Goal: Task Accomplishment & Management: Manage account settings

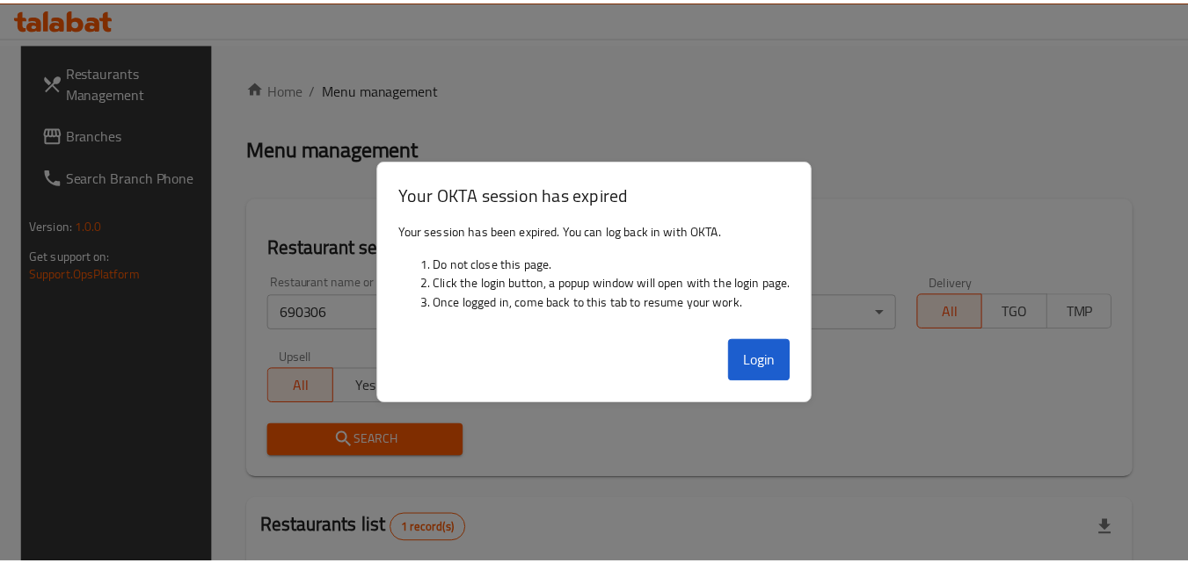
scroll to position [206, 0]
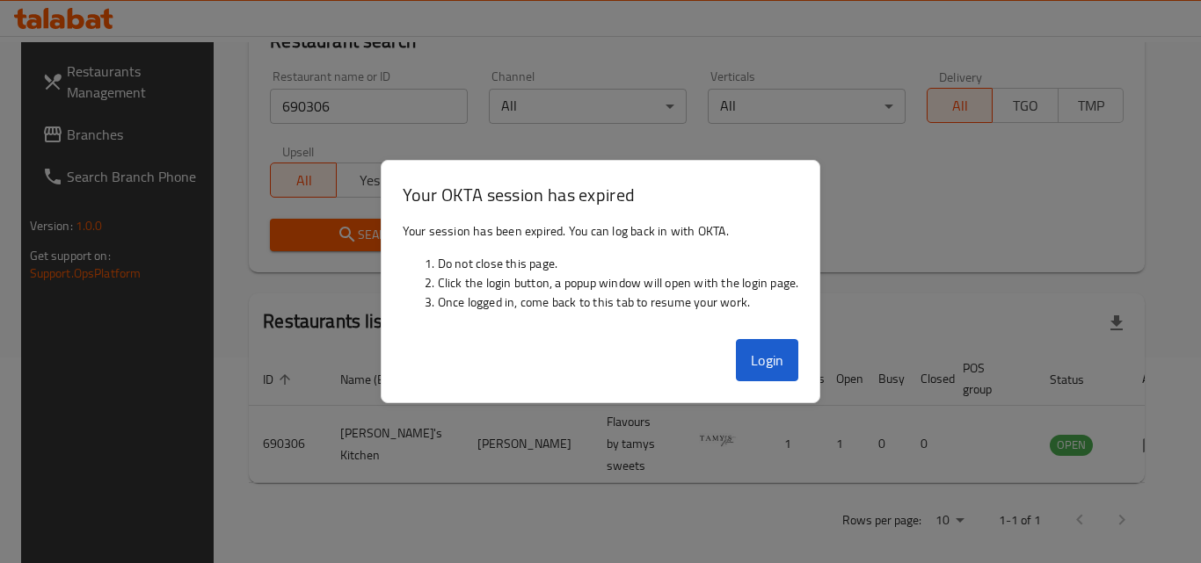
click at [755, 346] on button "Login" at bounding box center [767, 360] width 63 height 42
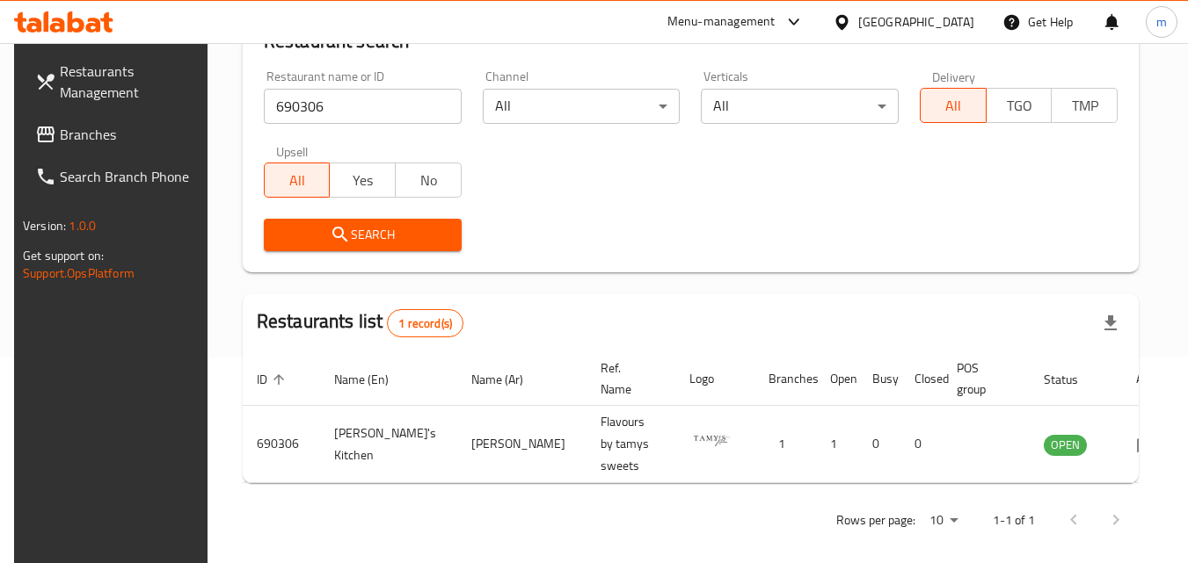
click at [76, 134] on span "Branches" at bounding box center [129, 134] width 139 height 21
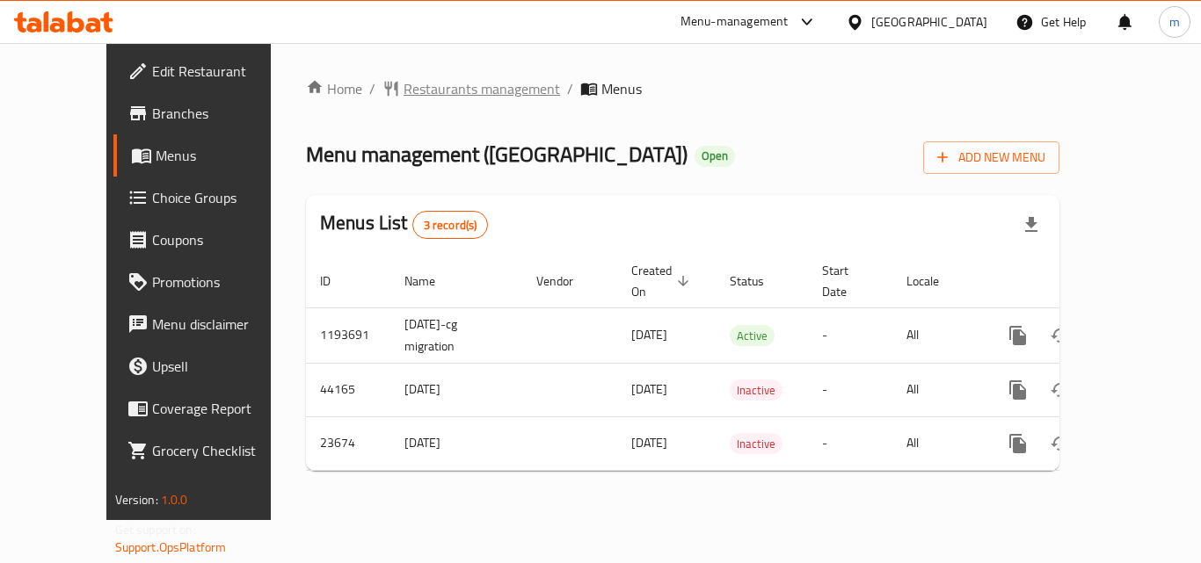
click at [430, 86] on span "Restaurants management" at bounding box center [481, 88] width 156 height 21
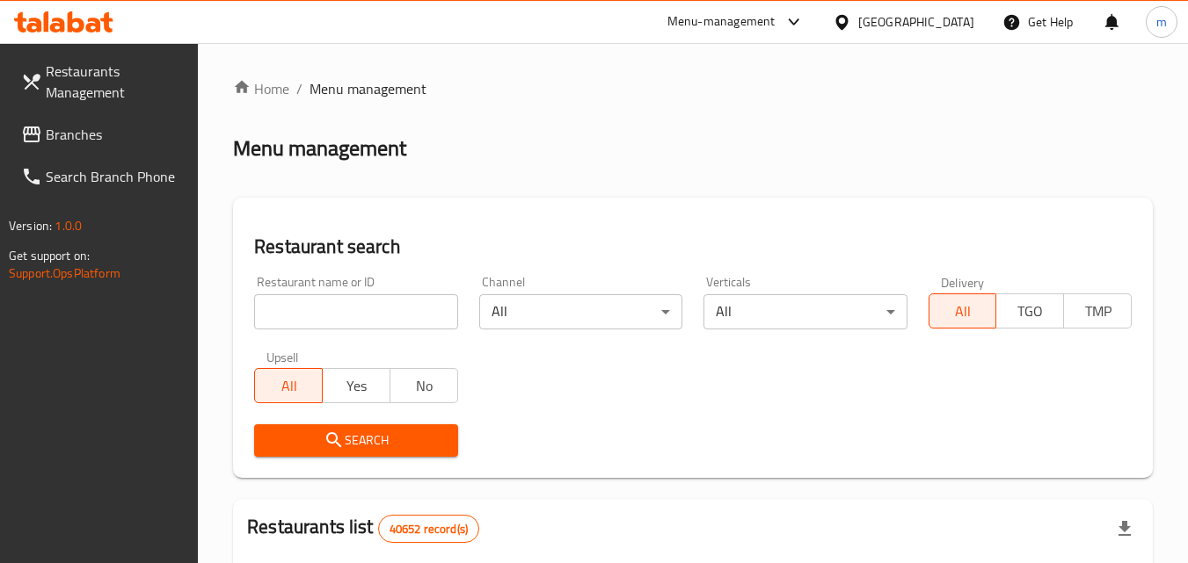
click at [338, 297] on input "search" at bounding box center [355, 311] width 203 height 35
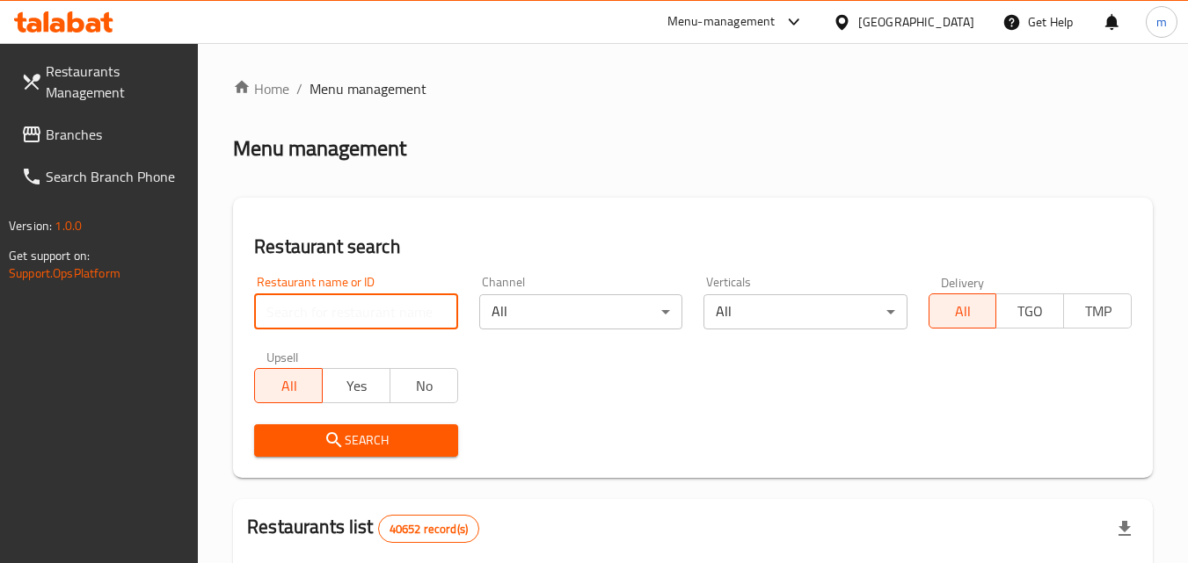
paste input "12493"
type input "12493"
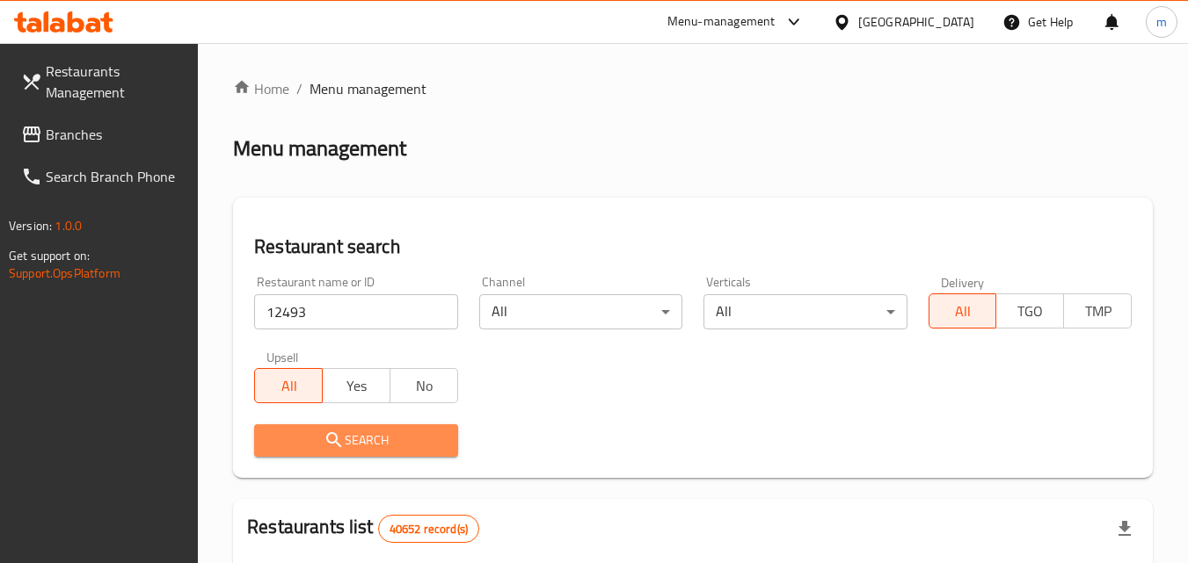
click at [346, 435] on span "Search" at bounding box center [355, 441] width 175 height 22
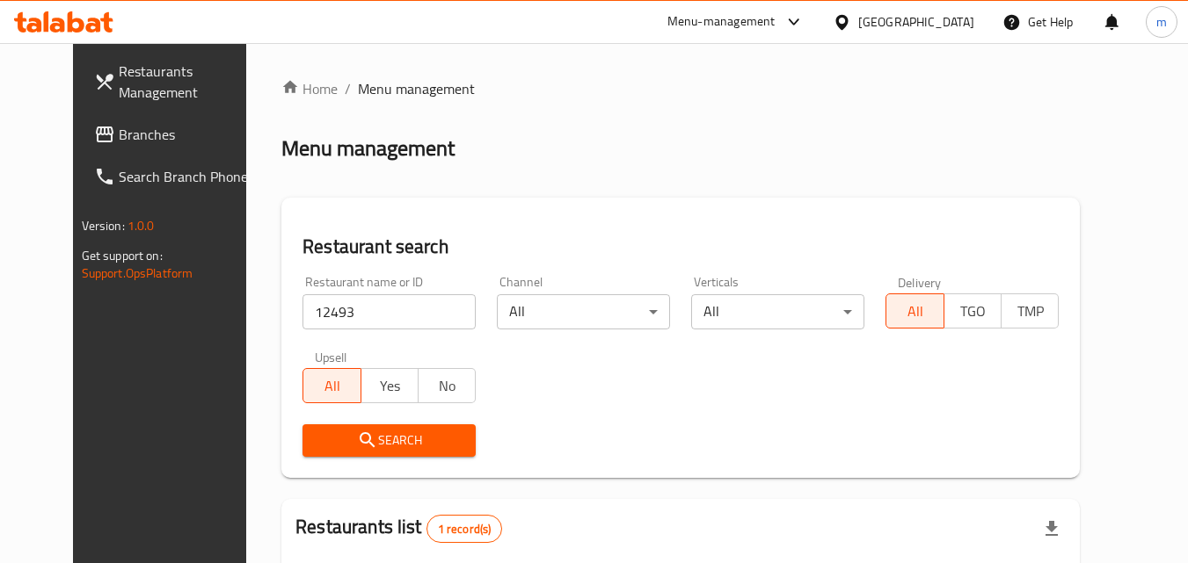
click at [45, 33] on div at bounding box center [63, 21] width 127 height 35
click at [79, 22] on icon at bounding box center [76, 21] width 17 height 21
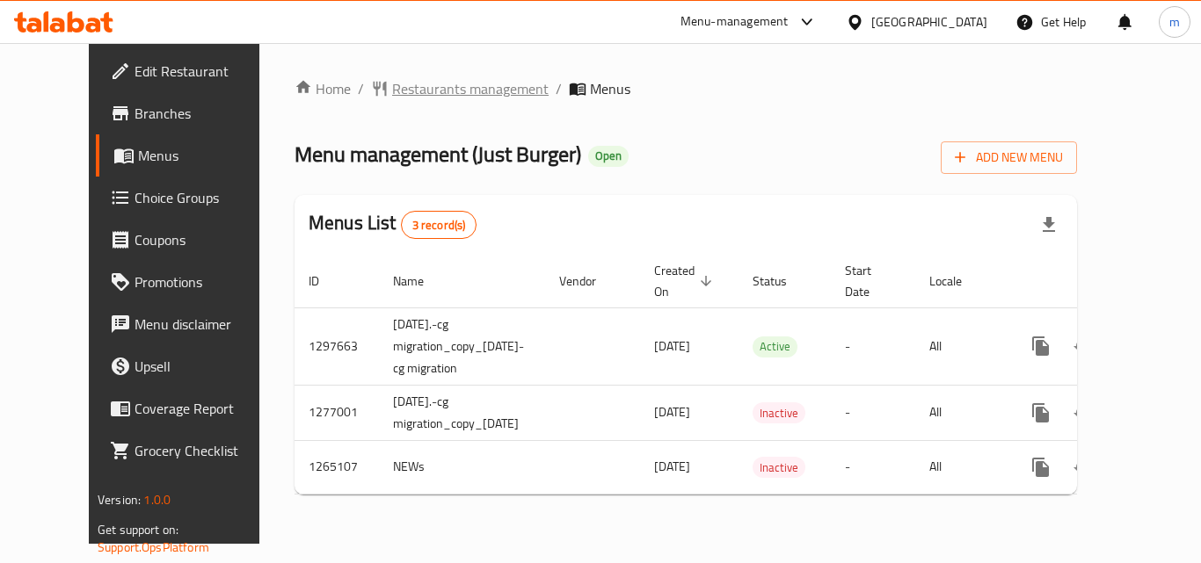
click at [441, 99] on span "Restaurants management" at bounding box center [470, 88] width 156 height 21
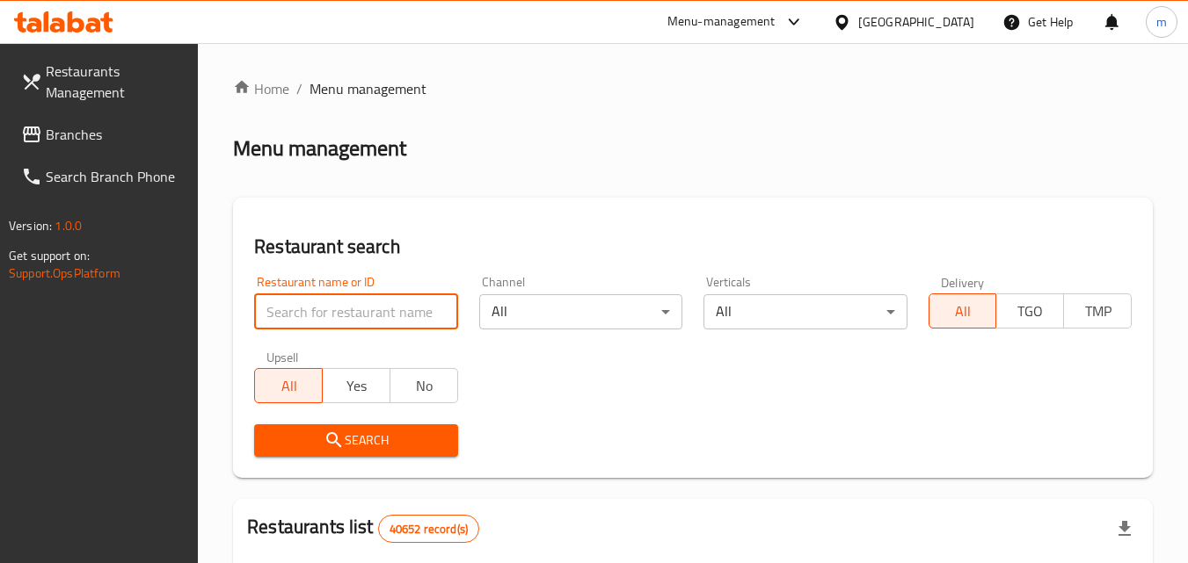
click at [345, 312] on input "search" at bounding box center [355, 311] width 203 height 35
paste input "8722"
type input "8722"
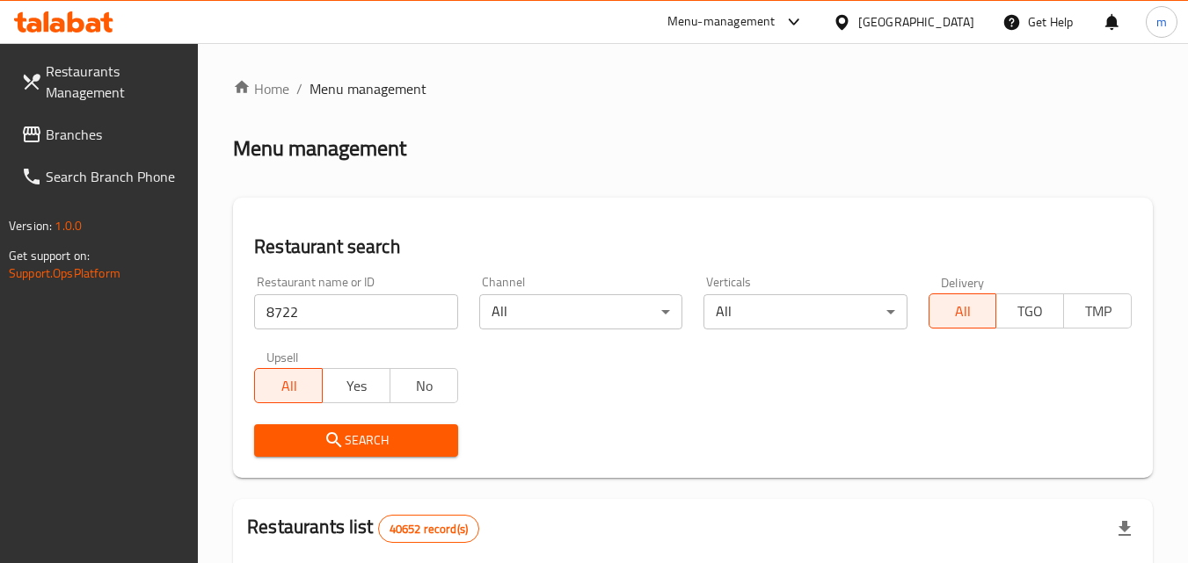
click at [358, 440] on span "Search" at bounding box center [355, 441] width 175 height 22
click at [844, 18] on icon at bounding box center [841, 22] width 18 height 18
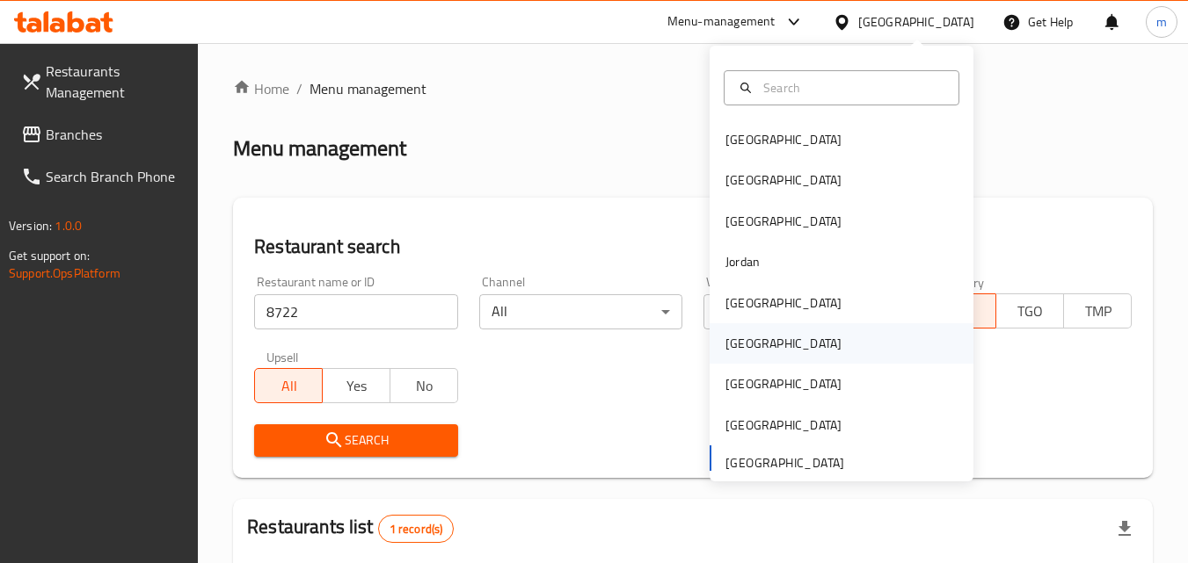
click at [735, 337] on div "[GEOGRAPHIC_DATA]" at bounding box center [783, 343] width 116 height 19
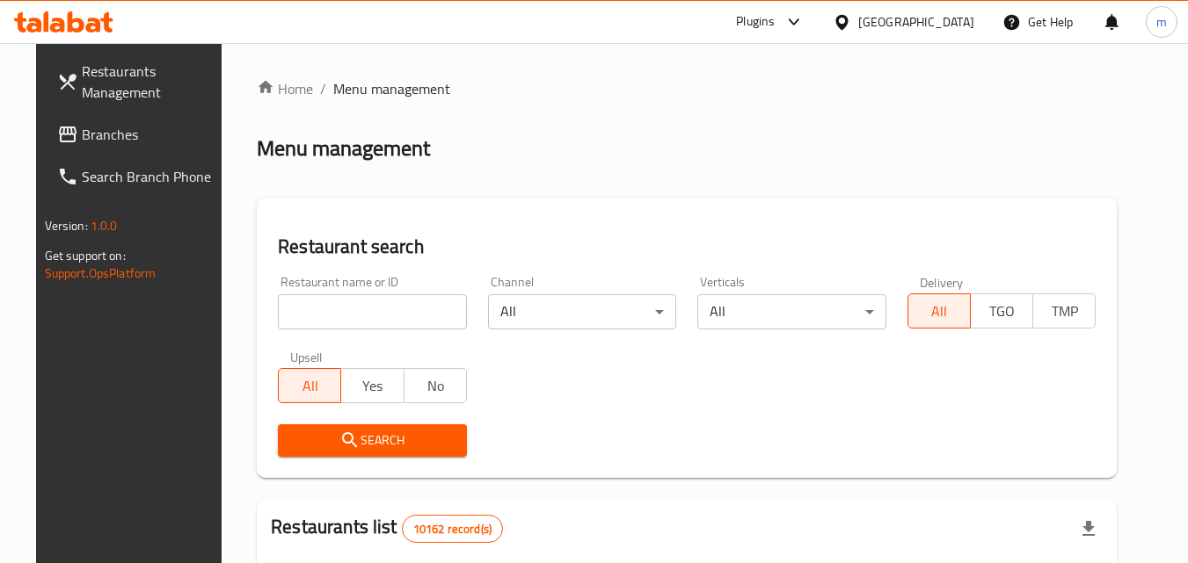
click at [82, 143] on span "Branches" at bounding box center [151, 134] width 139 height 21
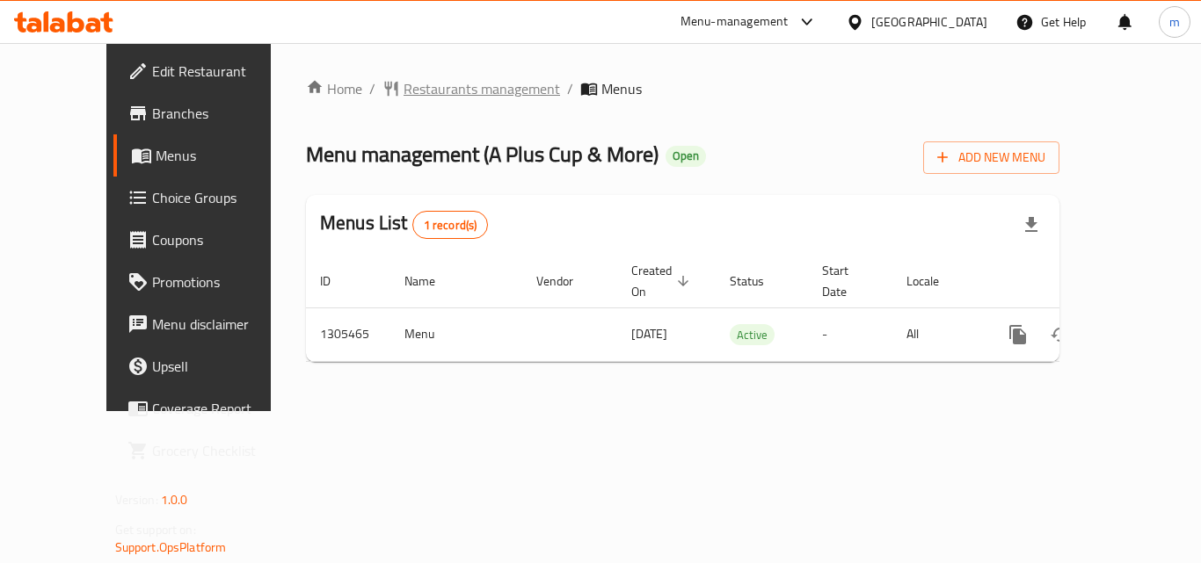
click at [418, 86] on span "Restaurants management" at bounding box center [481, 88] width 156 height 21
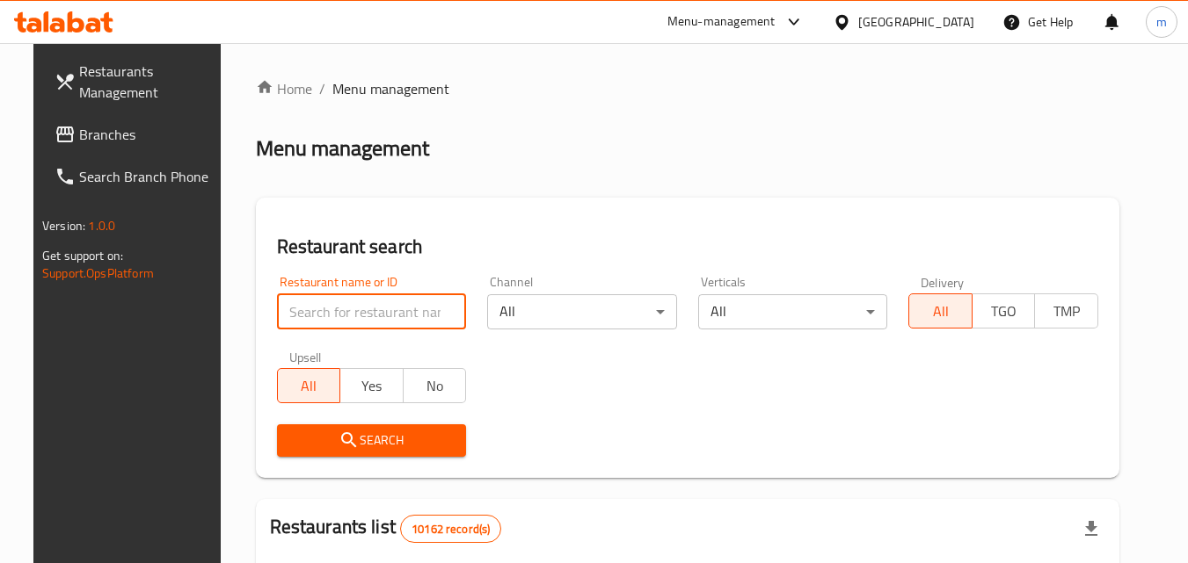
click at [330, 315] on input "search" at bounding box center [372, 311] width 190 height 35
paste input "703714"
type input "703714"
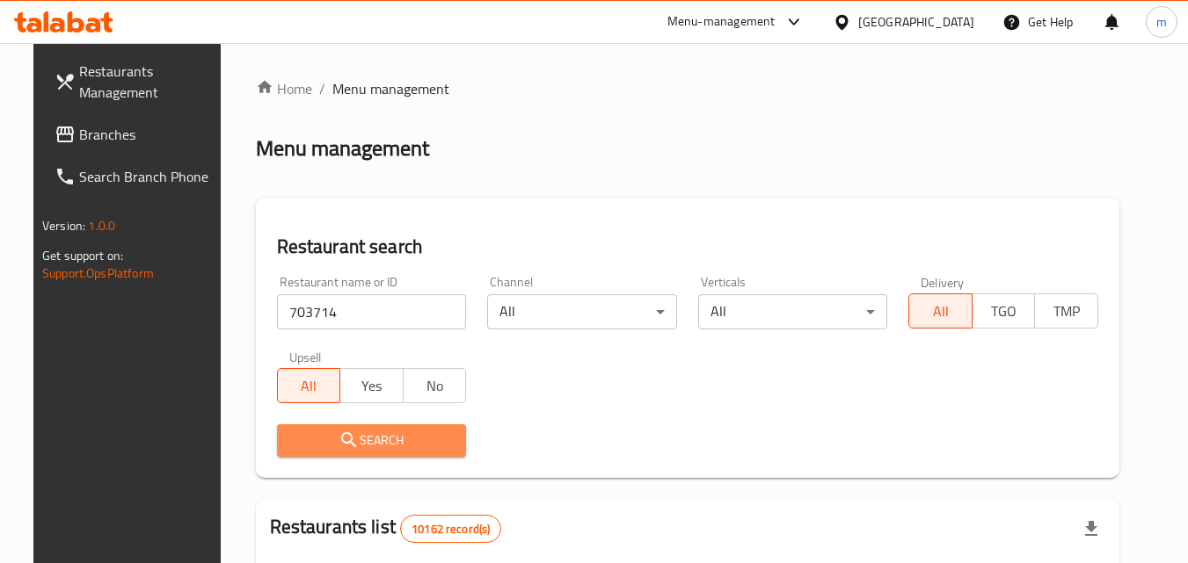
click at [351, 443] on span "Search" at bounding box center [372, 441] width 162 height 22
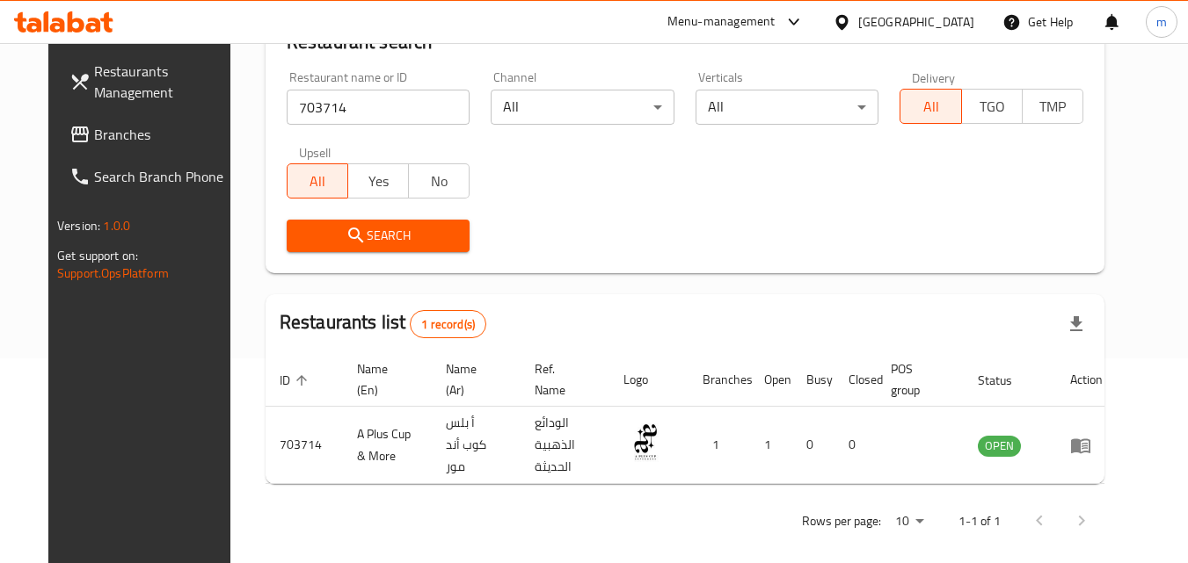
scroll to position [206, 0]
click at [847, 18] on icon at bounding box center [841, 21] width 12 height 15
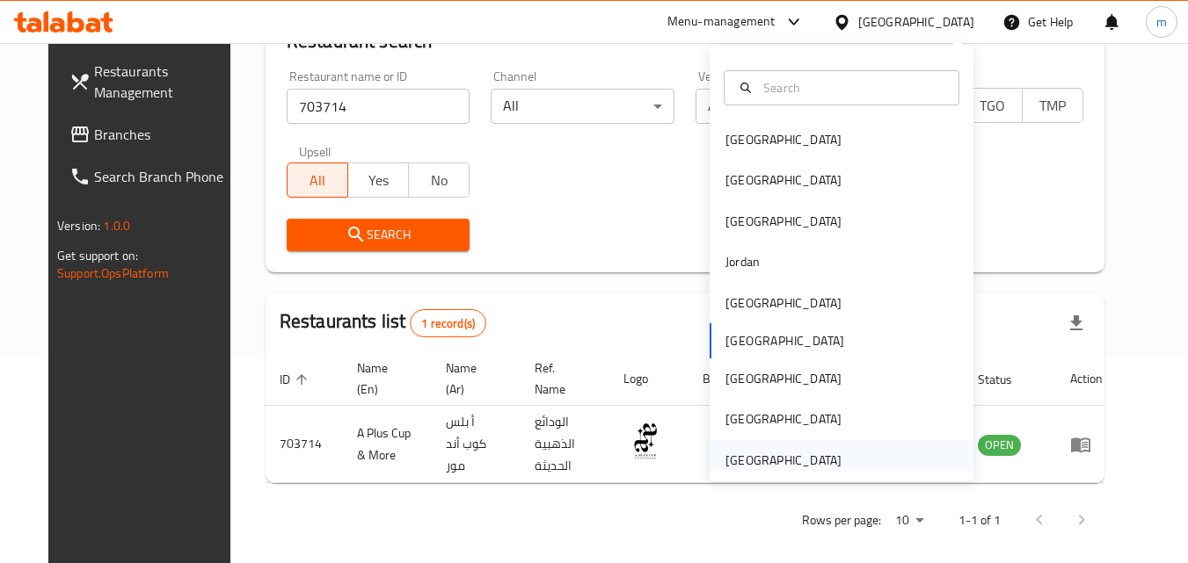
click at [755, 456] on div "[GEOGRAPHIC_DATA]" at bounding box center [783, 460] width 116 height 19
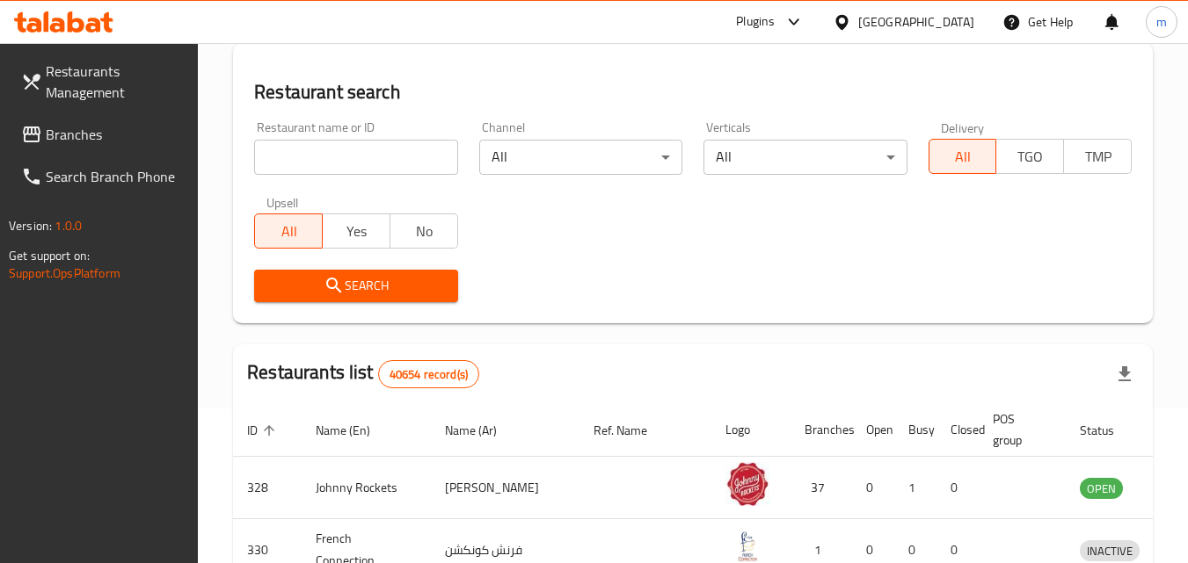
scroll to position [206, 0]
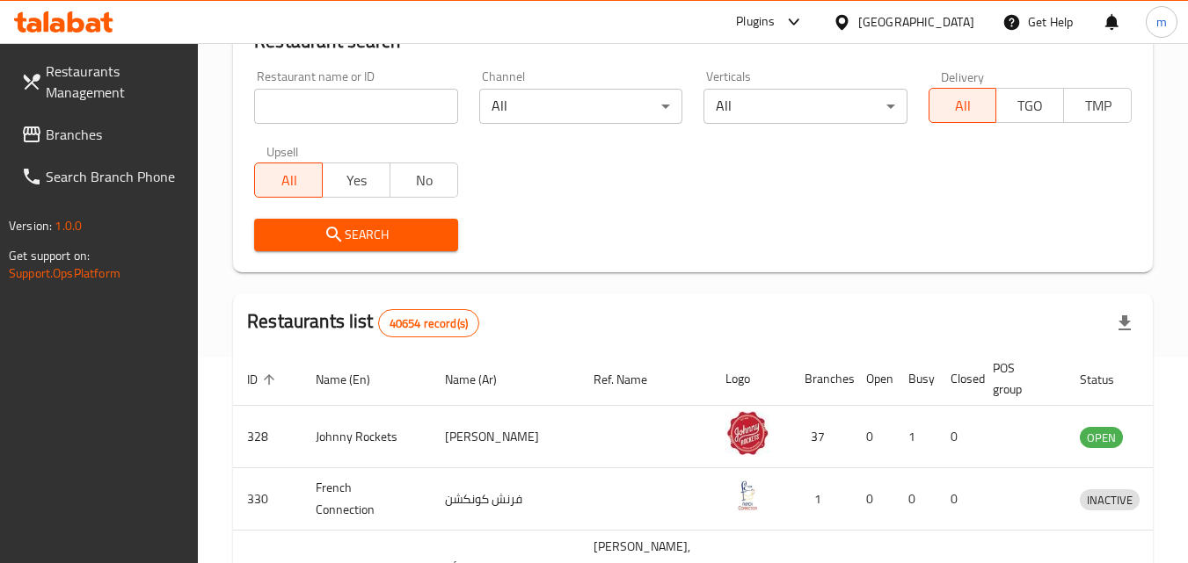
click at [70, 135] on span "Branches" at bounding box center [115, 134] width 139 height 21
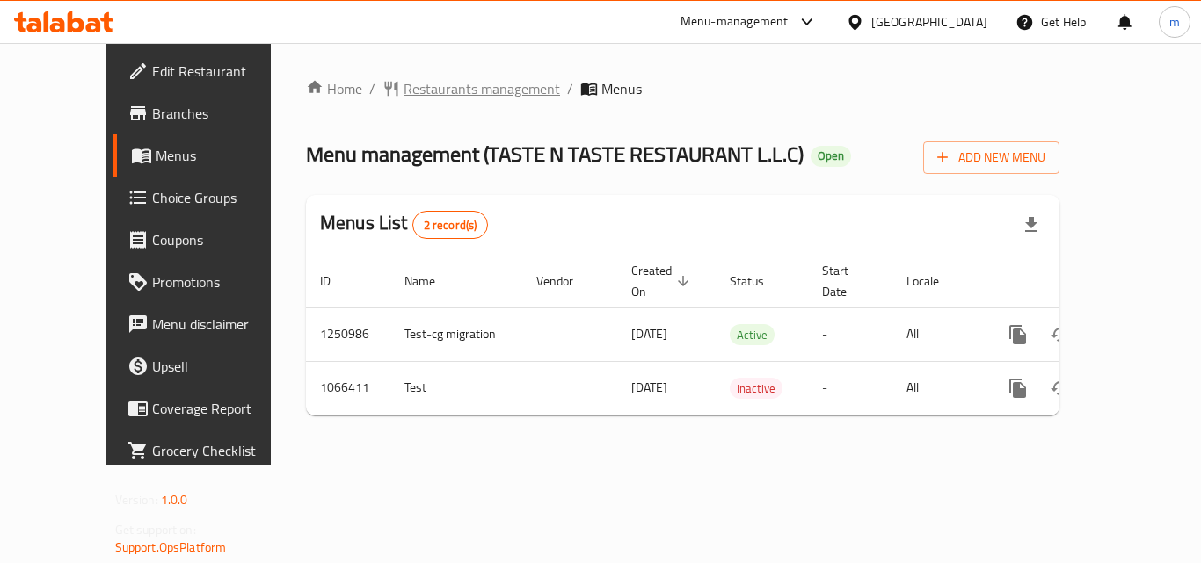
click at [426, 98] on span "Restaurants management" at bounding box center [481, 88] width 156 height 21
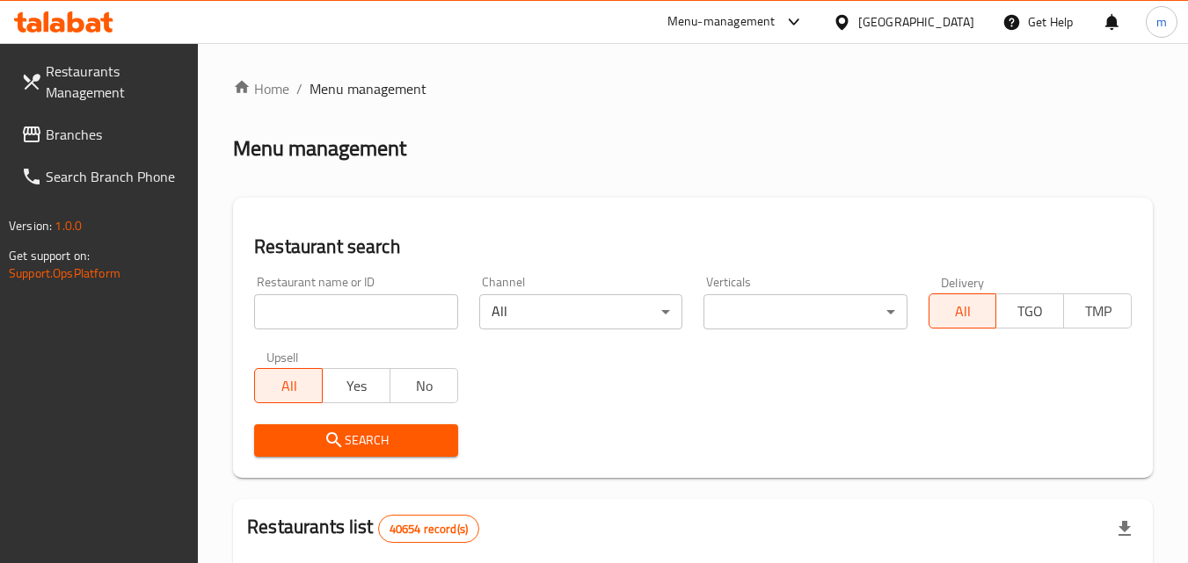
click at [340, 313] on input "search" at bounding box center [355, 311] width 203 height 35
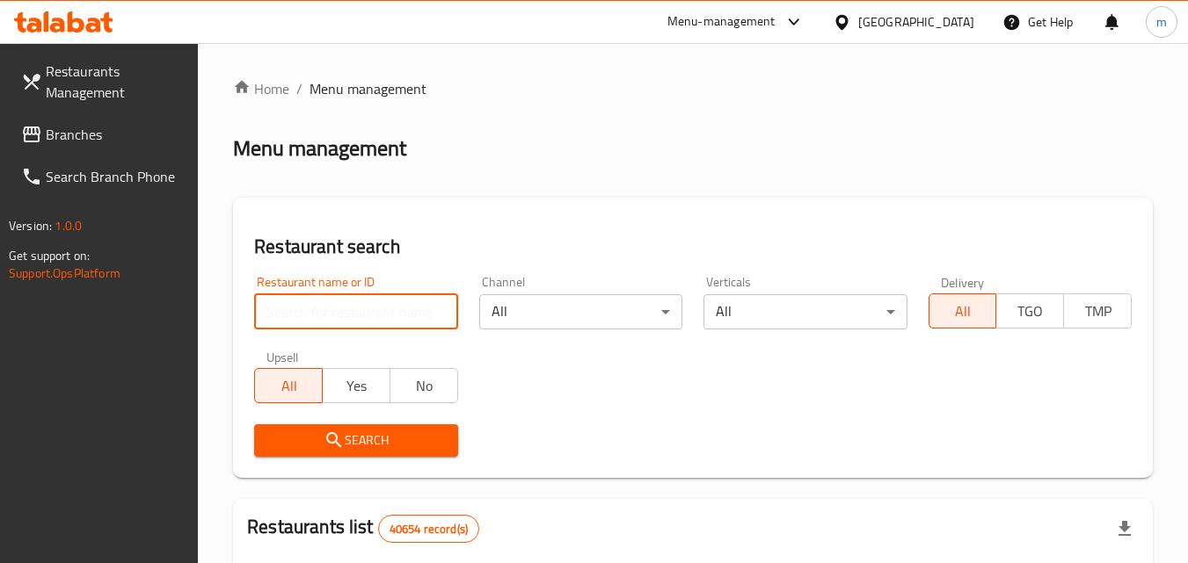
paste input "663440"
type input "663440"
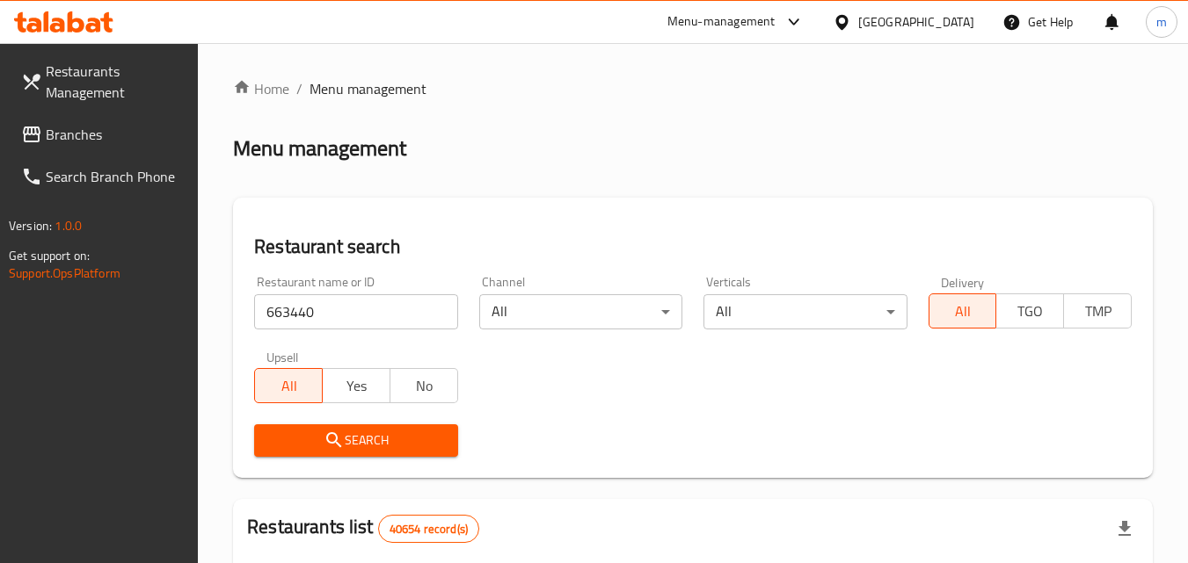
click at [362, 435] on span "Search" at bounding box center [355, 441] width 175 height 22
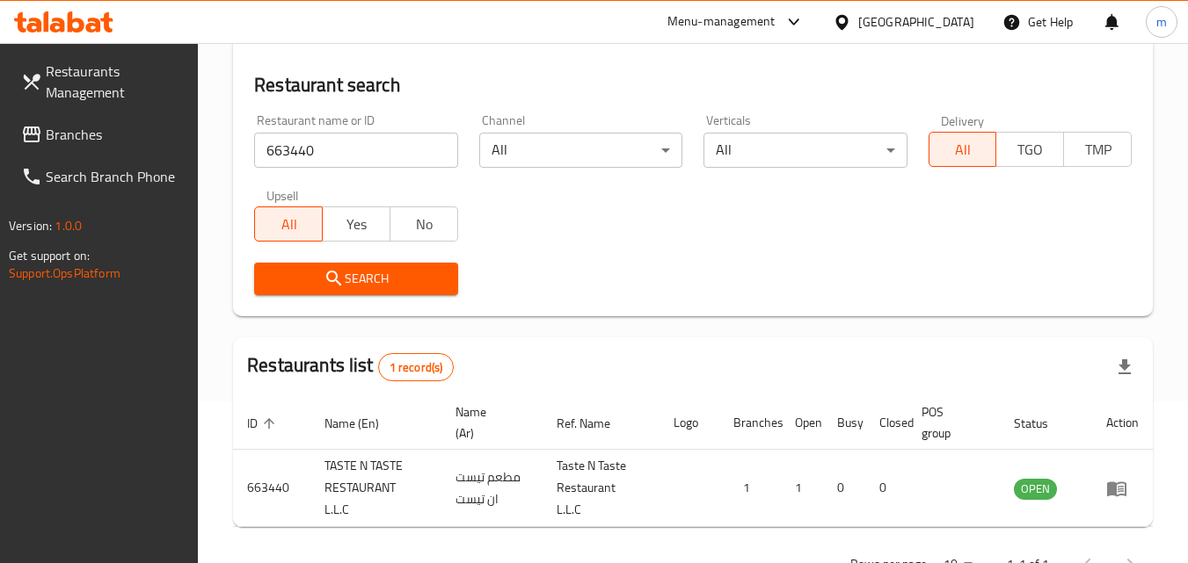
scroll to position [221, 0]
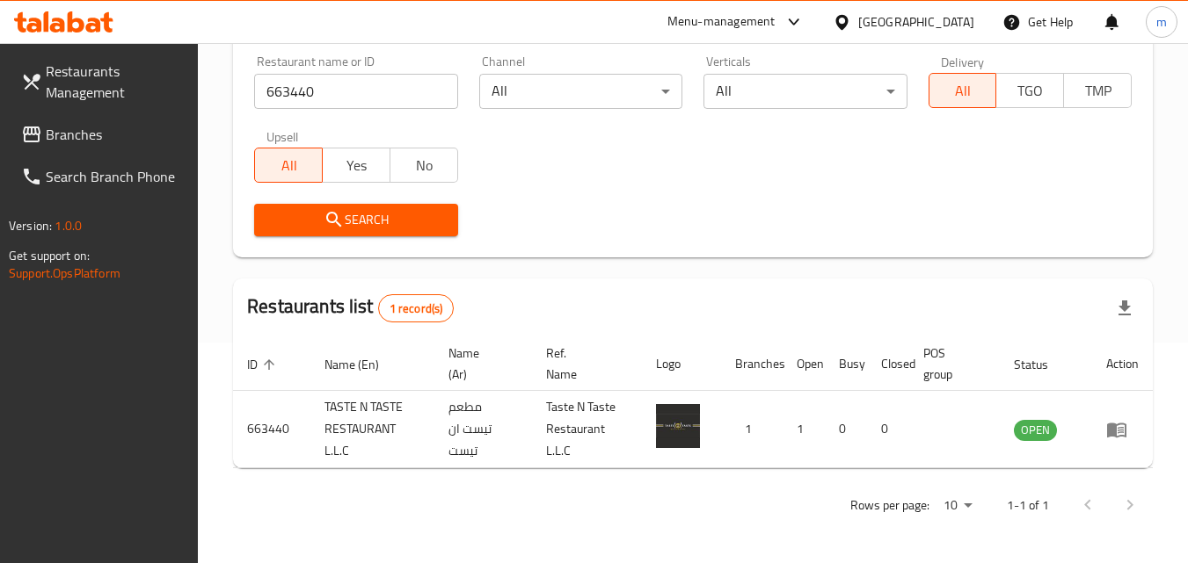
click at [851, 16] on icon at bounding box center [841, 22] width 18 height 18
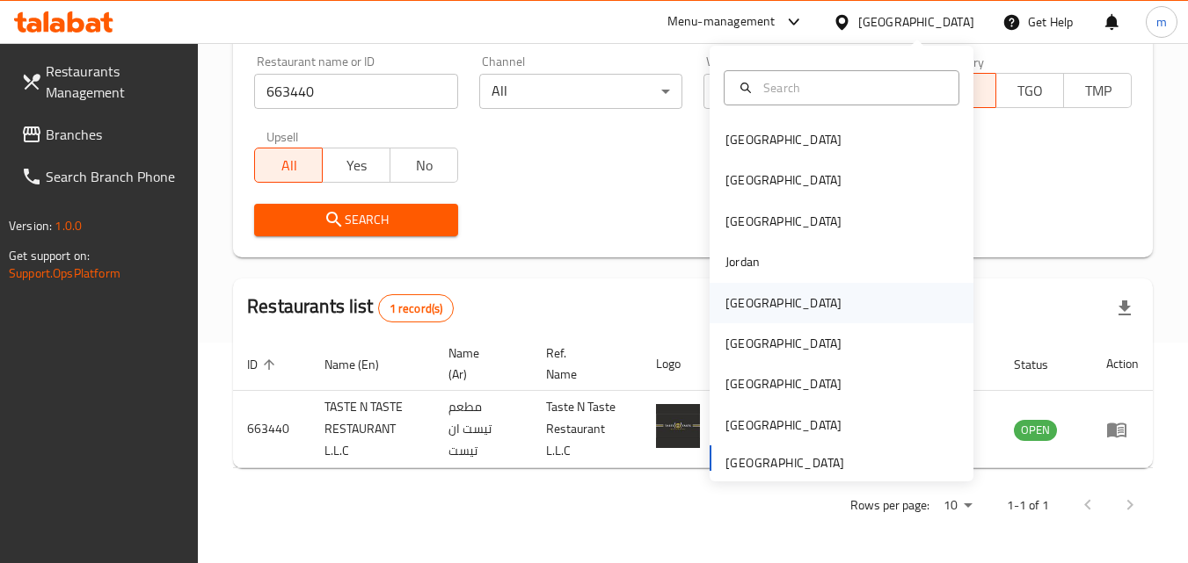
click at [759, 303] on div "[GEOGRAPHIC_DATA]" at bounding box center [783, 303] width 144 height 40
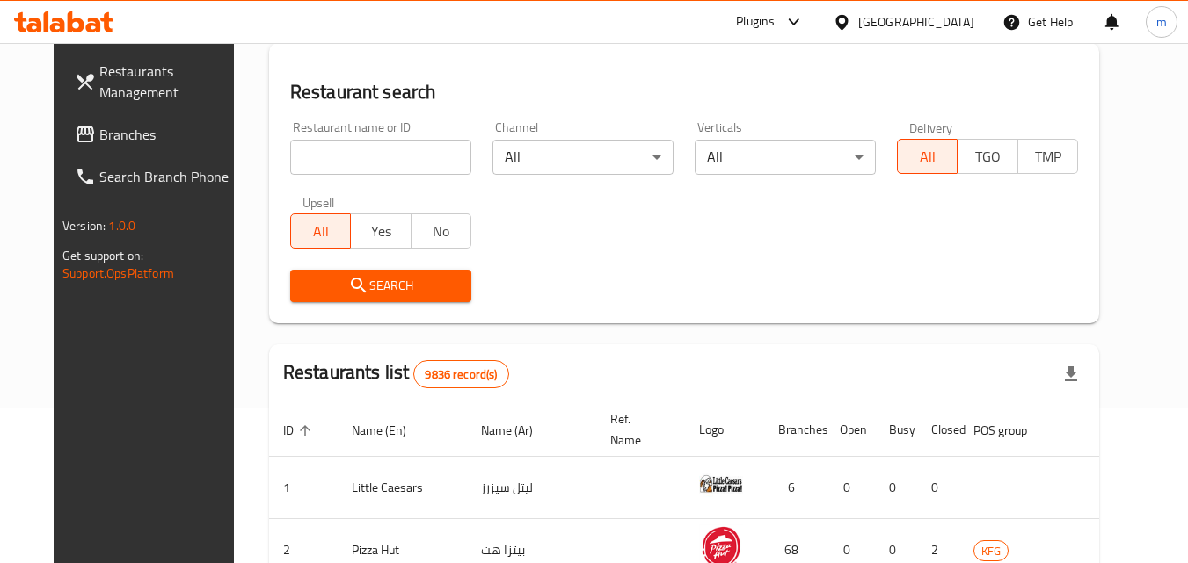
scroll to position [221, 0]
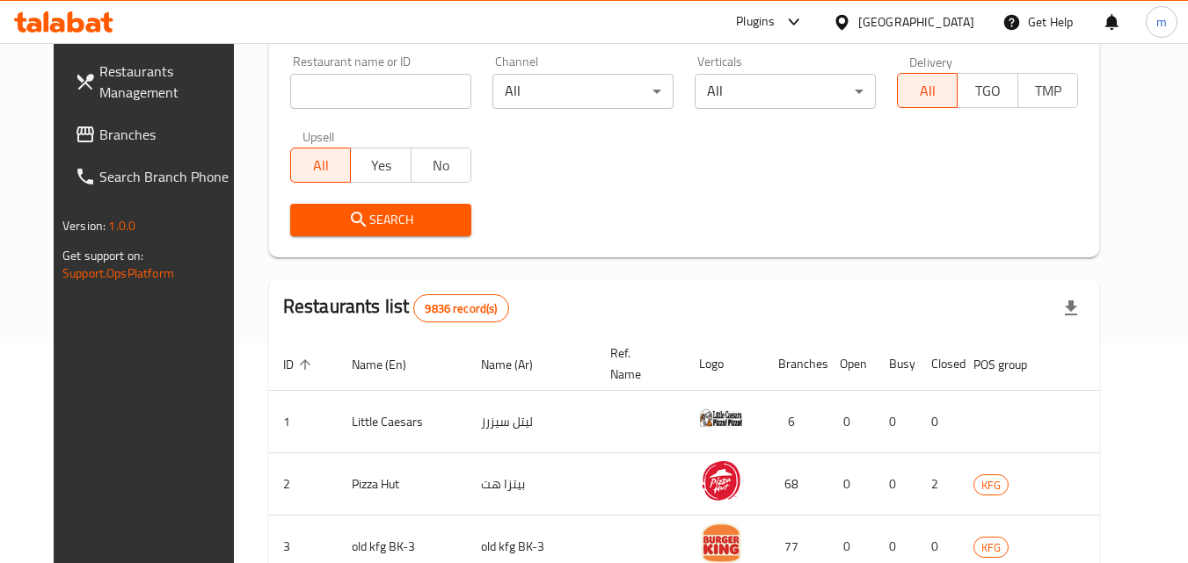
click at [99, 134] on span "Branches" at bounding box center [168, 134] width 139 height 21
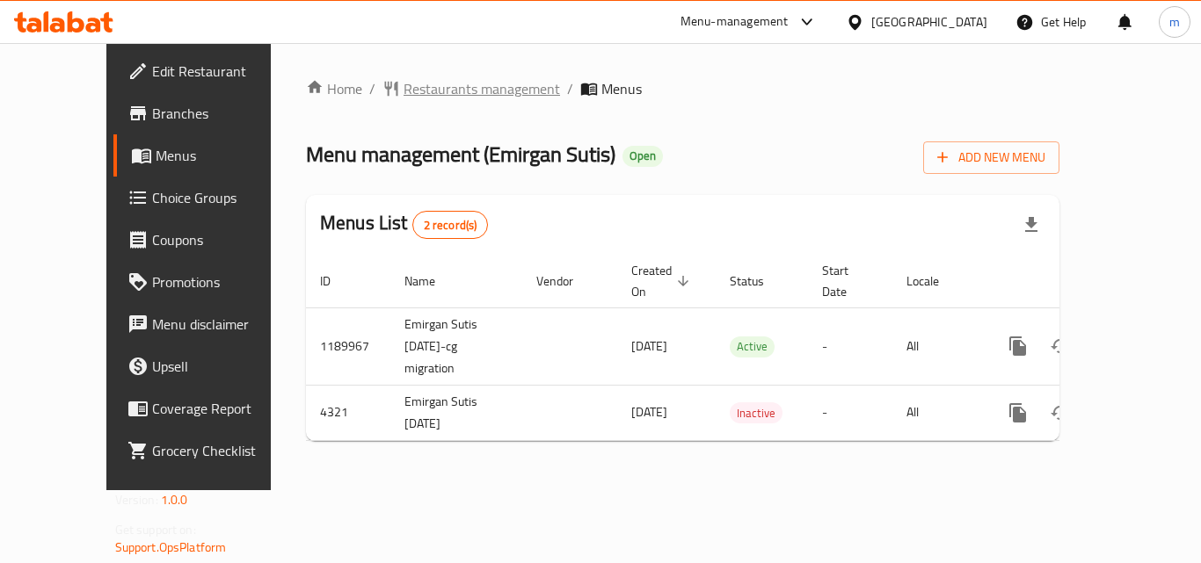
click at [417, 92] on span "Restaurants management" at bounding box center [481, 88] width 156 height 21
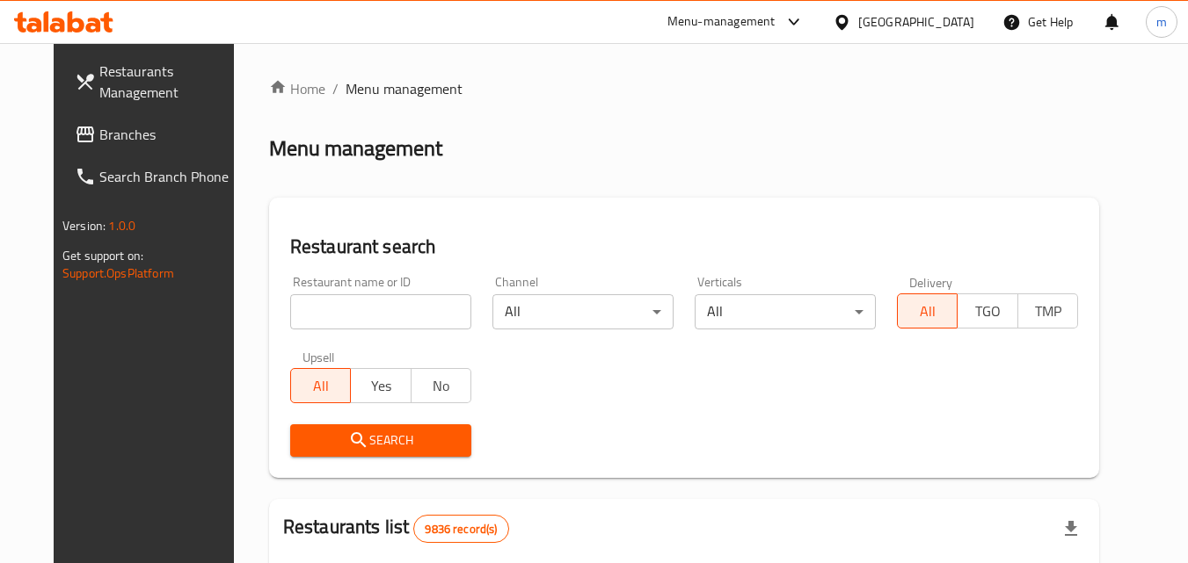
click at [358, 309] on div "Home / Menu management Menu management Restaurant search Restaurant name or ID …" at bounding box center [684, 558] width 830 height 961
click at [356, 307] on input "search" at bounding box center [380, 311] width 181 height 35
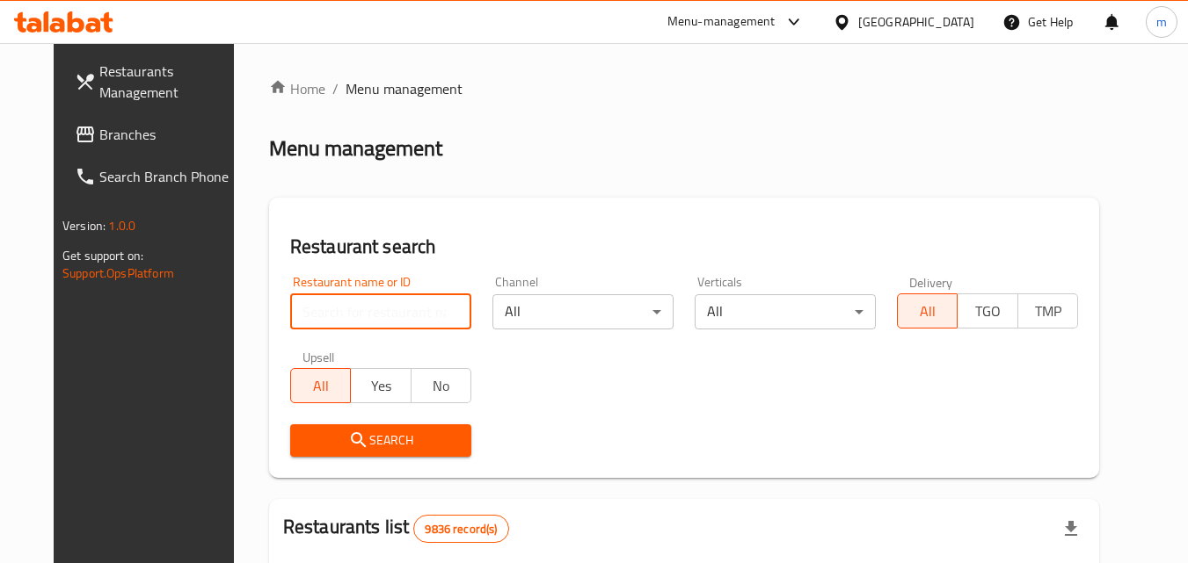
paste input "2744"
type input "2744"
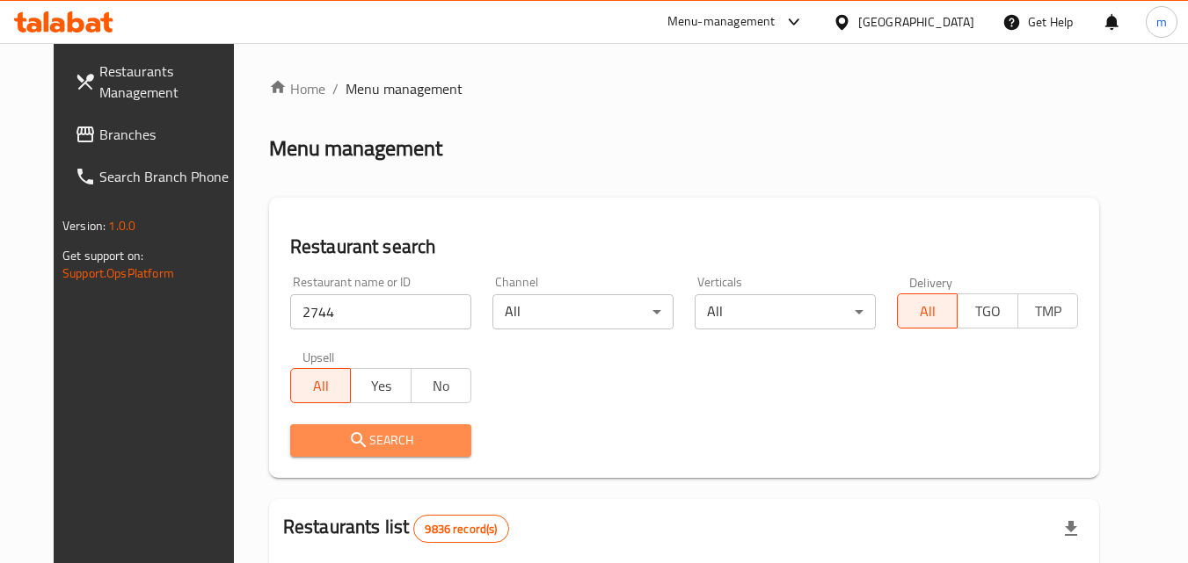
click at [356, 442] on span "Search" at bounding box center [380, 441] width 153 height 22
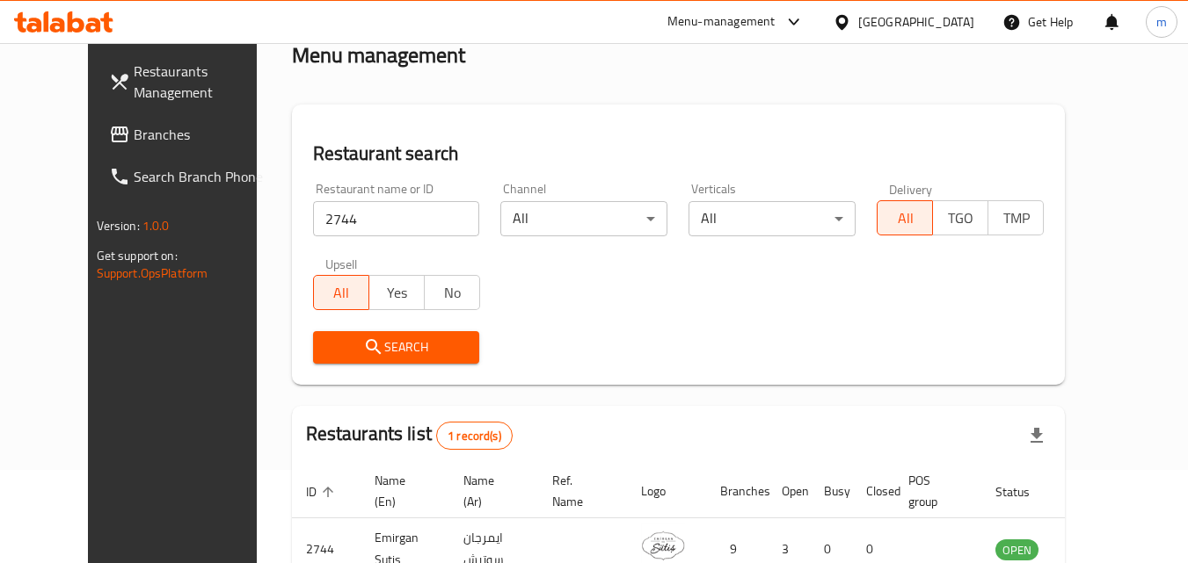
scroll to position [206, 0]
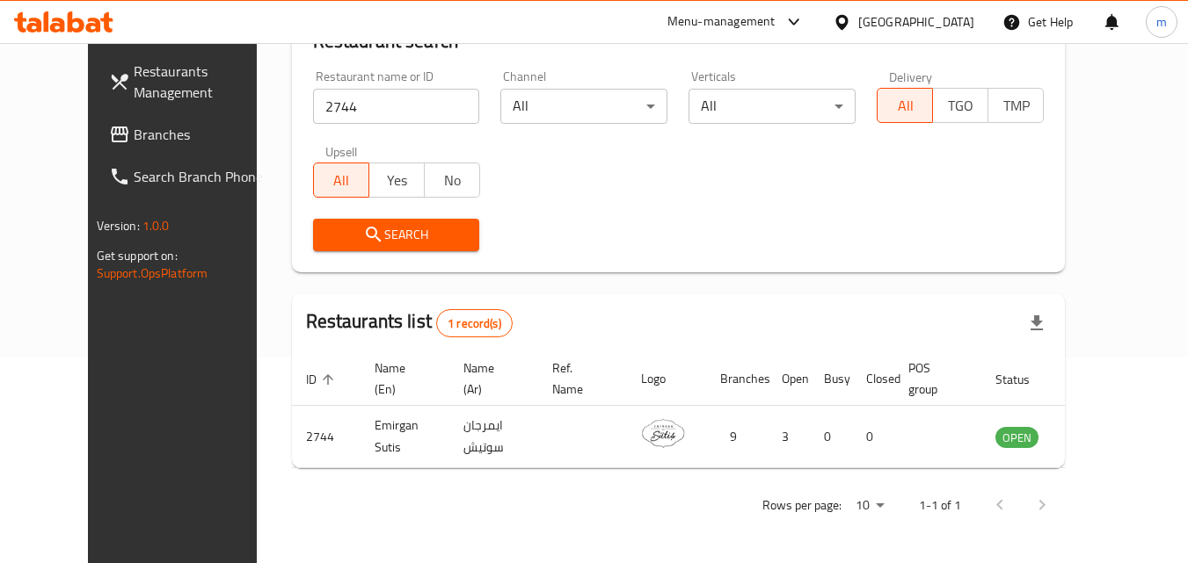
click at [851, 13] on icon at bounding box center [841, 22] width 18 height 18
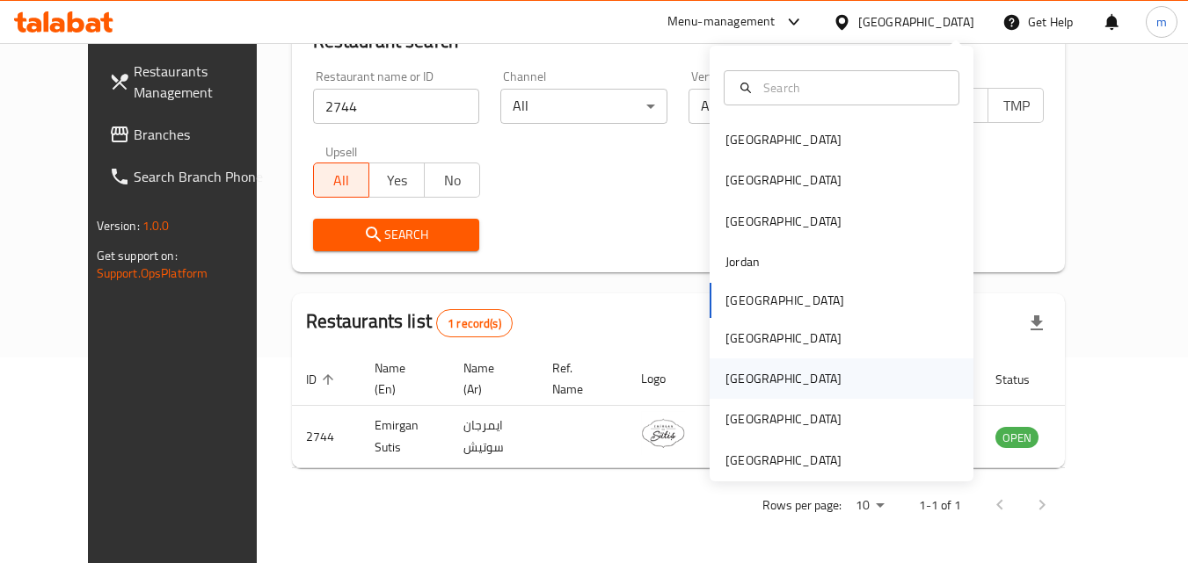
click at [725, 381] on div "[GEOGRAPHIC_DATA]" at bounding box center [783, 378] width 116 height 19
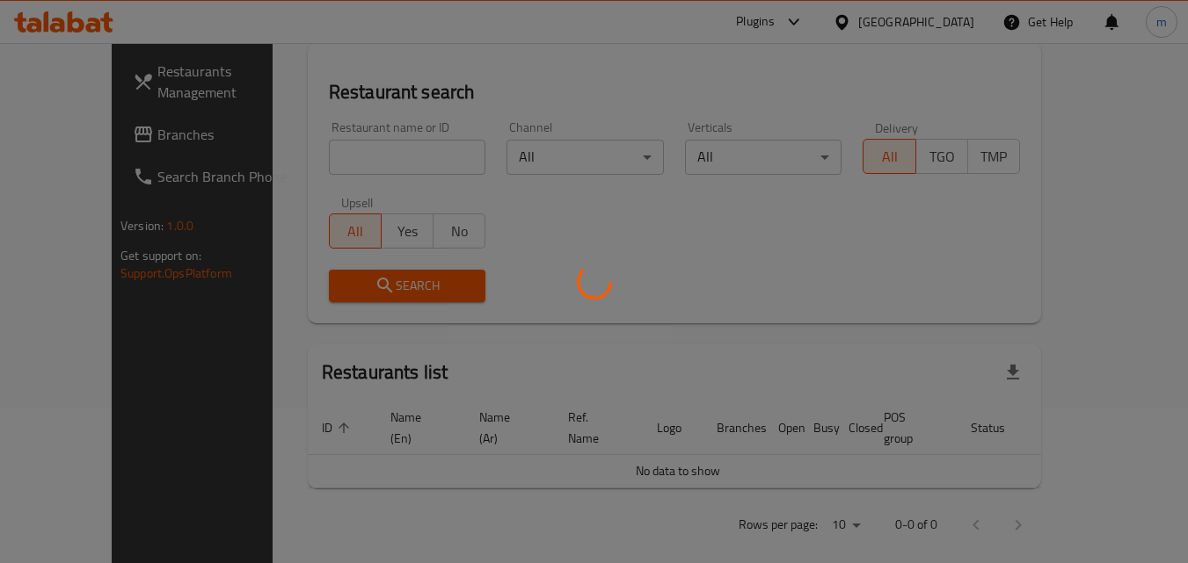
scroll to position [206, 0]
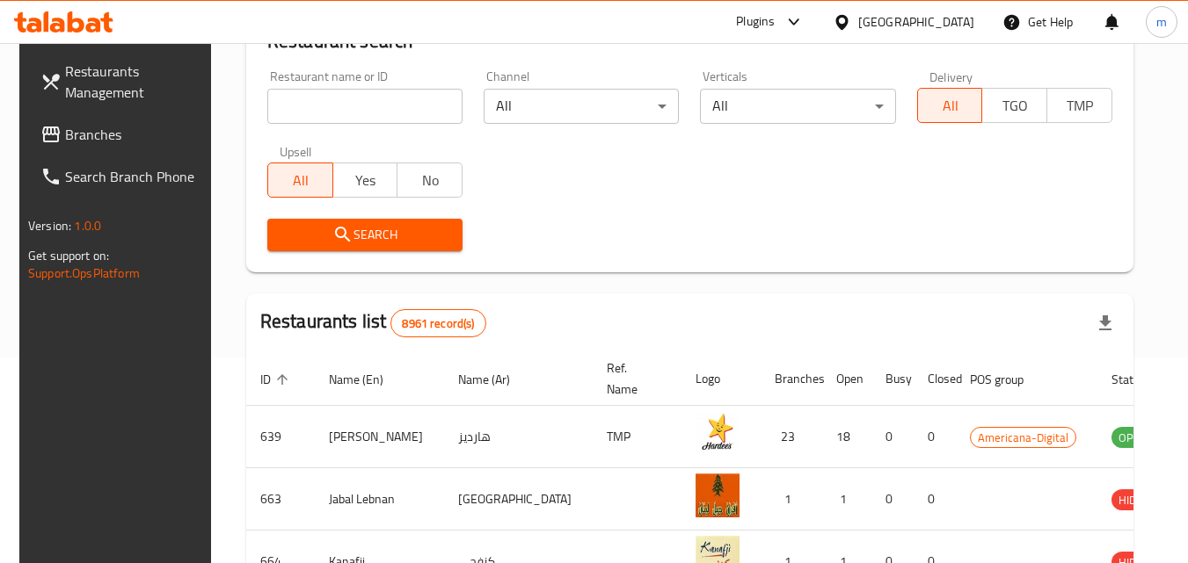
click at [851, 22] on icon at bounding box center [841, 22] width 18 height 18
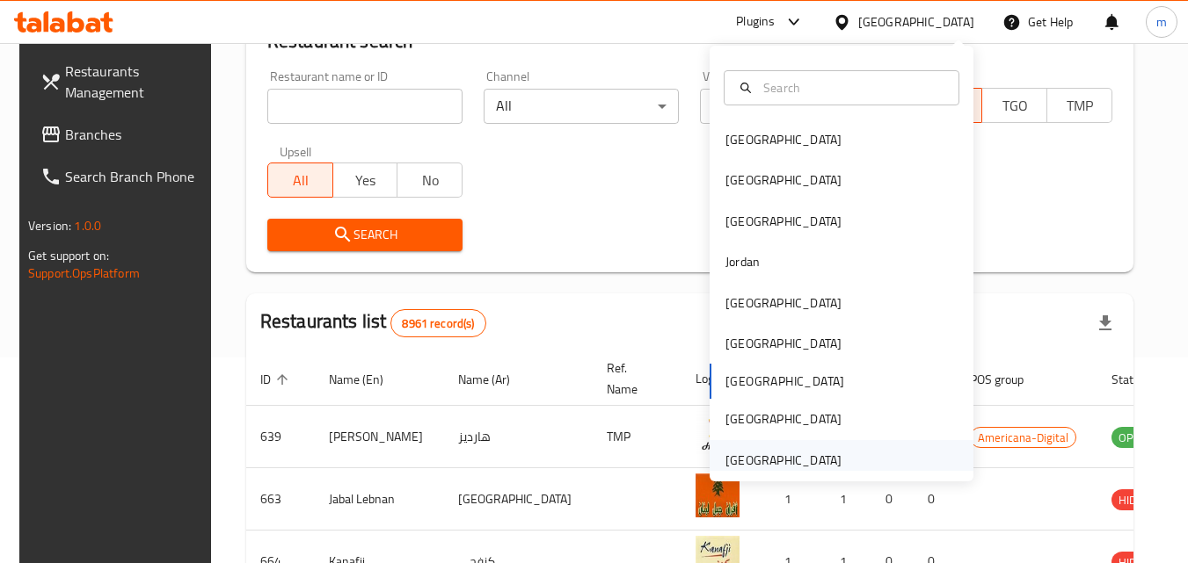
click at [751, 454] on div "[GEOGRAPHIC_DATA]" at bounding box center [783, 460] width 116 height 19
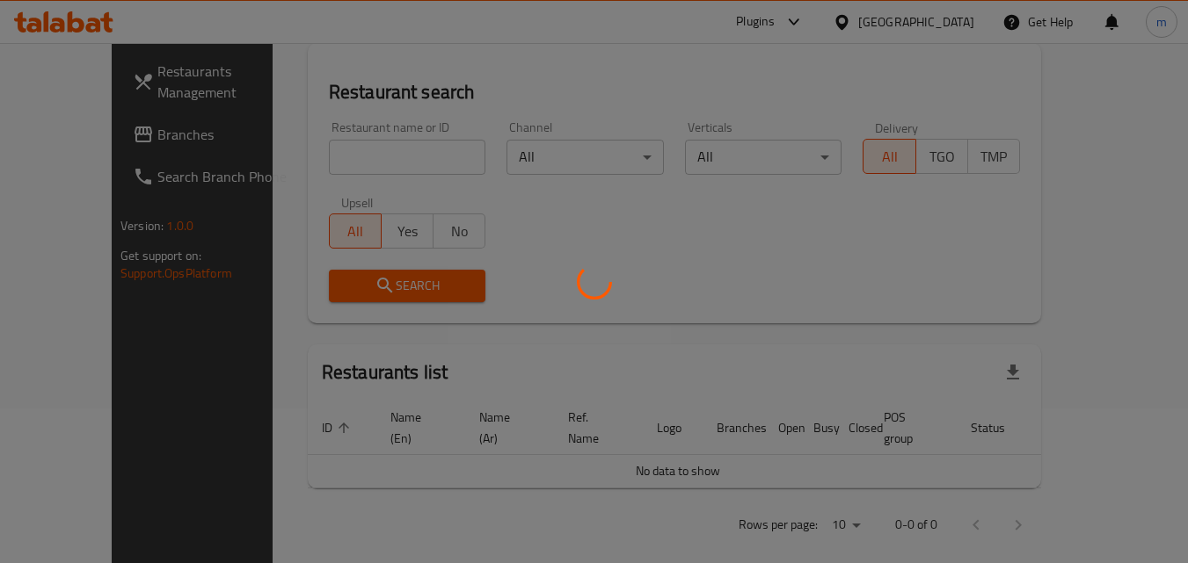
scroll to position [206, 0]
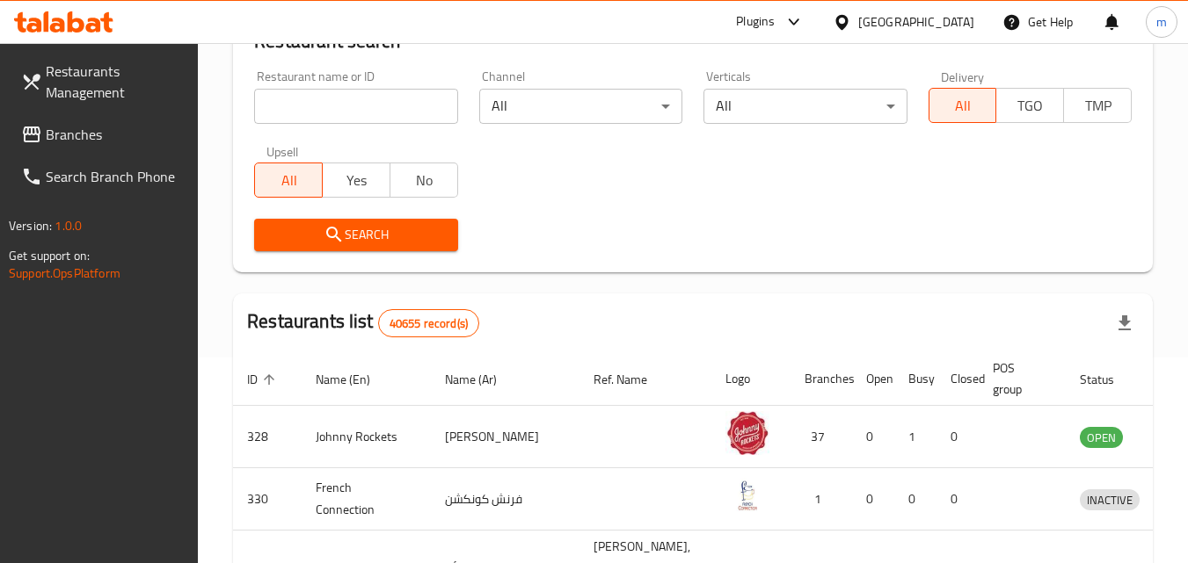
click at [847, 20] on icon at bounding box center [841, 21] width 12 height 15
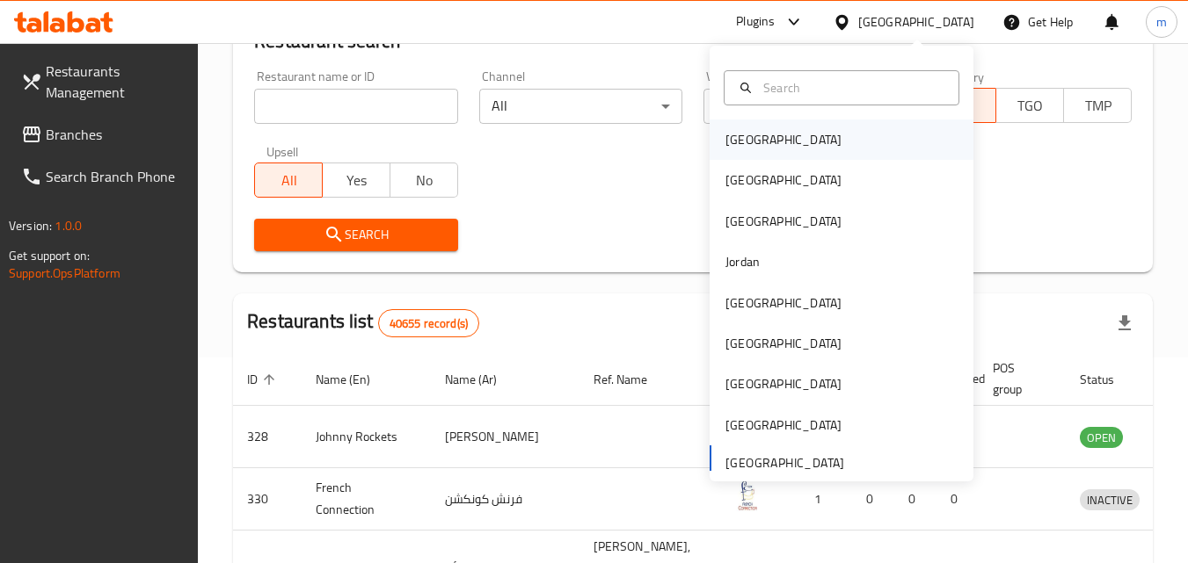
click at [737, 144] on div "[GEOGRAPHIC_DATA]" at bounding box center [783, 139] width 116 height 19
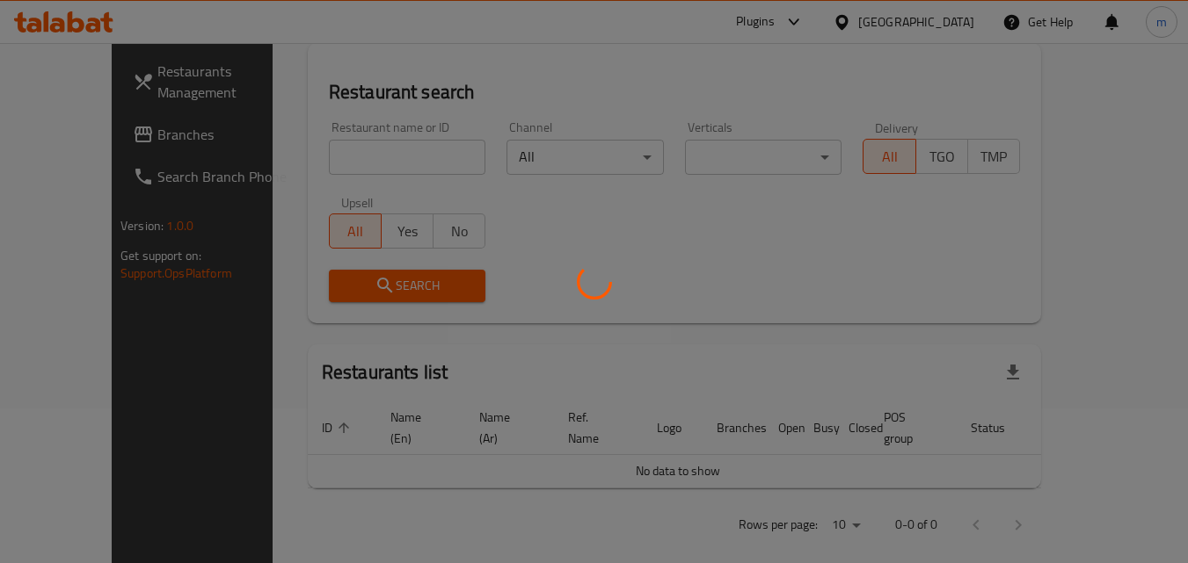
scroll to position [206, 0]
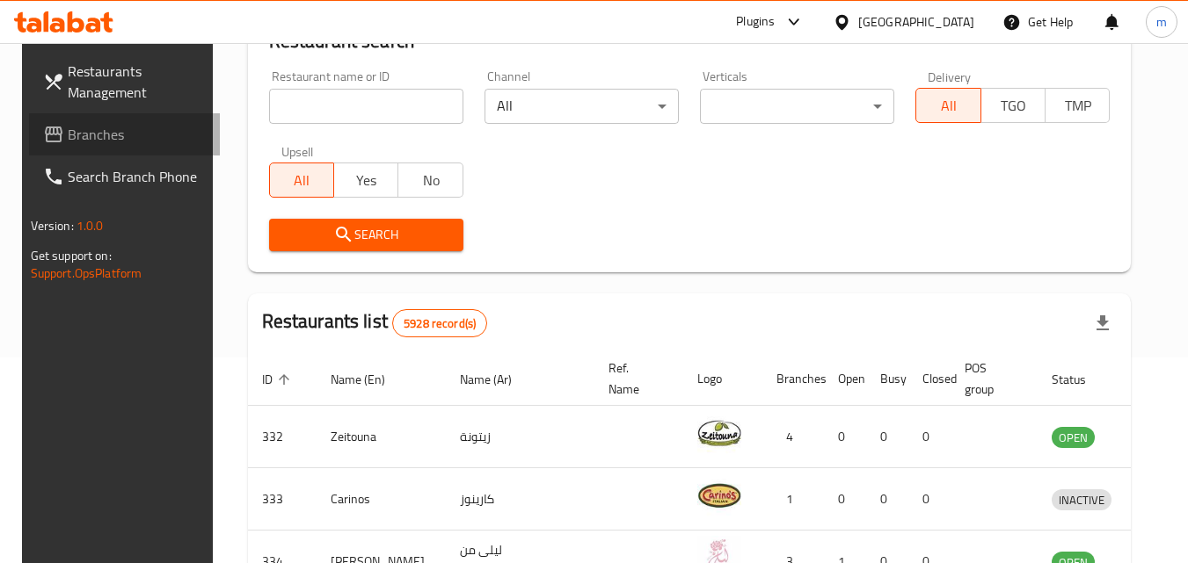
click at [77, 133] on span "Branches" at bounding box center [137, 134] width 139 height 21
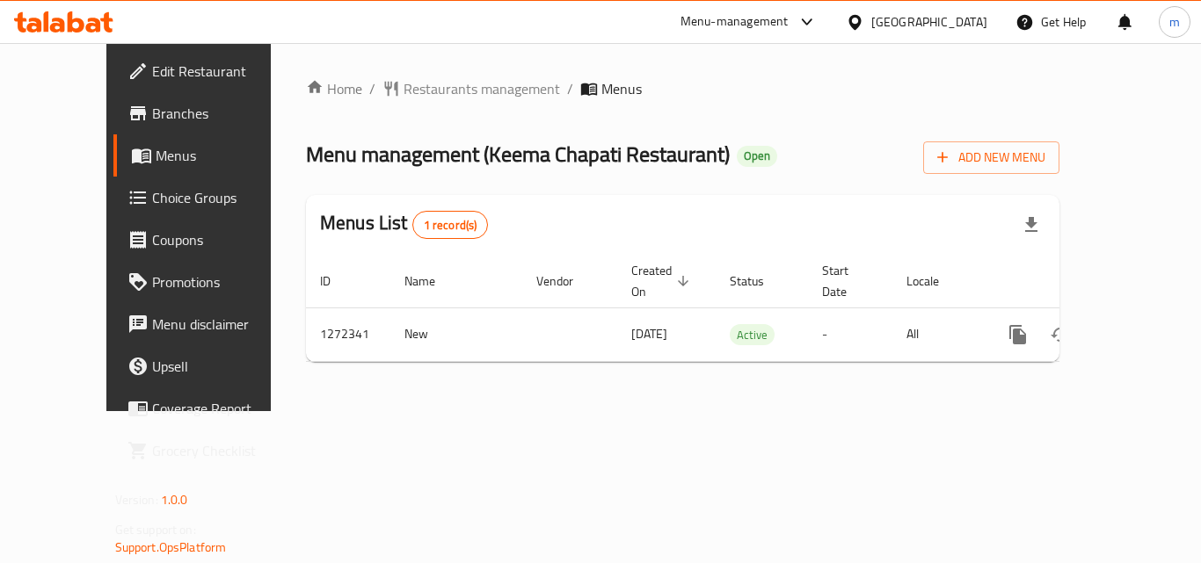
click at [464, 75] on div "Home / Restaurants management / Menus Menu management ( Keema Chapati Restauran…" at bounding box center [683, 227] width 824 height 368
click at [463, 78] on span "Restaurants management" at bounding box center [481, 88] width 156 height 21
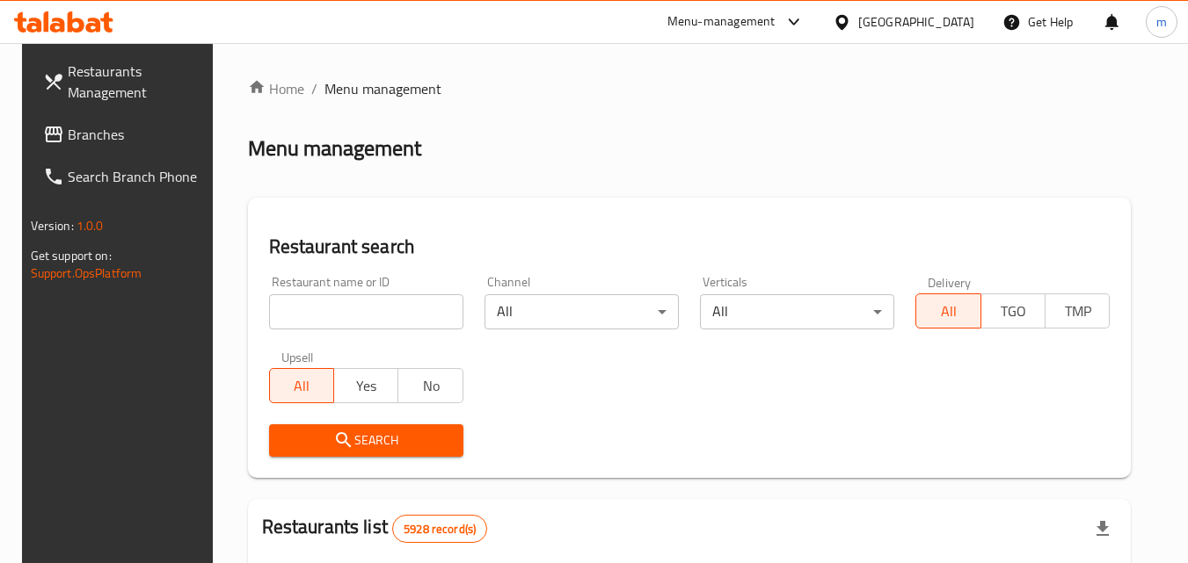
click at [316, 310] on input "search" at bounding box center [366, 311] width 194 height 35
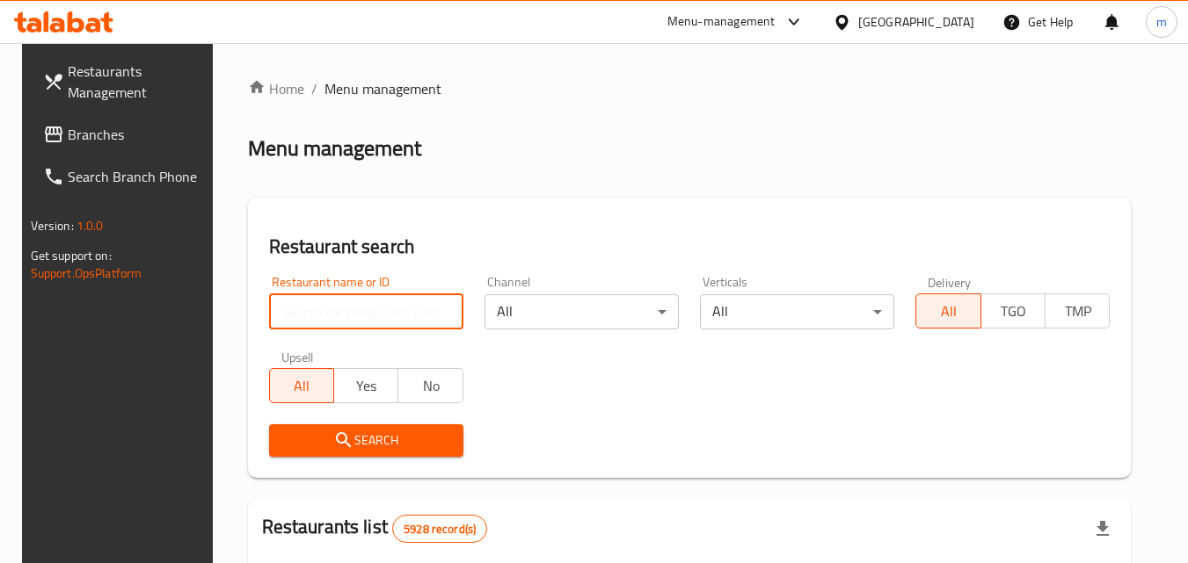
paste input "690228"
type input "690228"
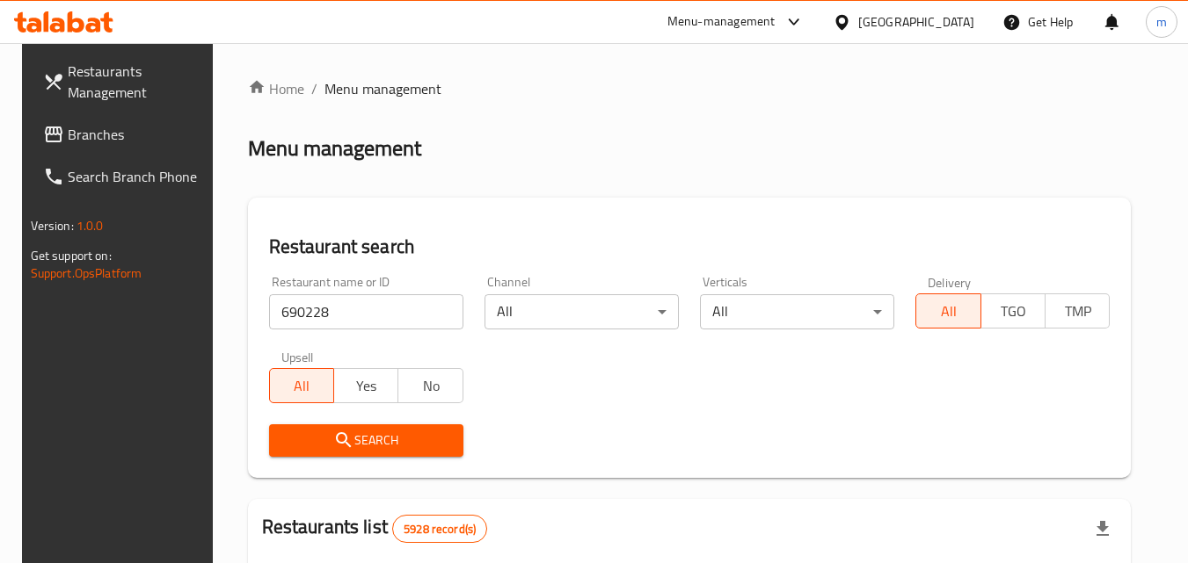
click at [344, 432] on icon "submit" at bounding box center [343, 440] width 21 height 21
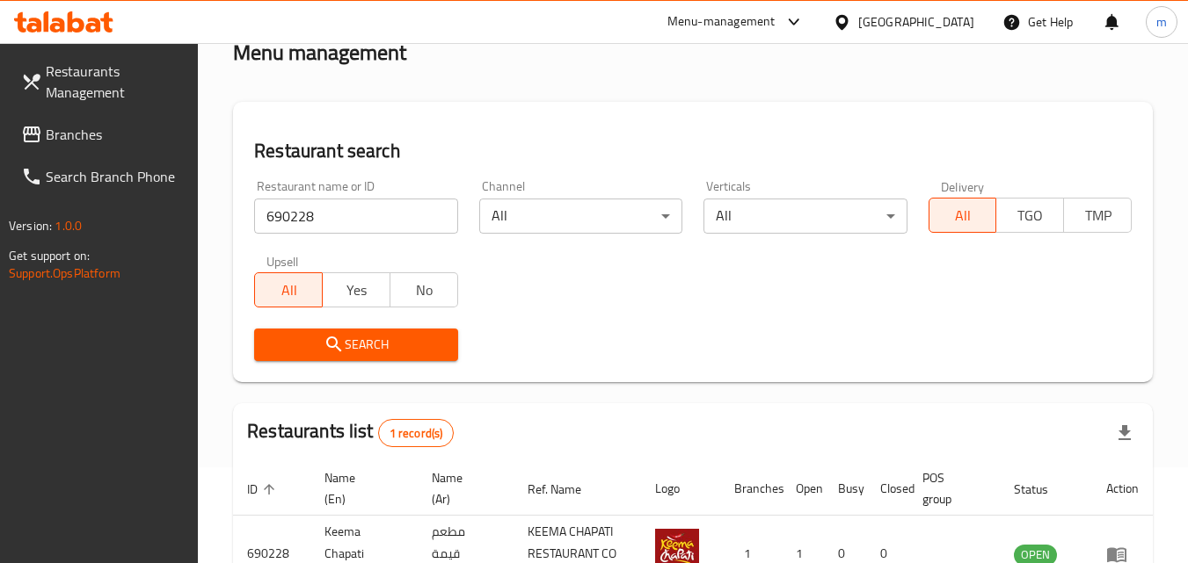
scroll to position [221, 0]
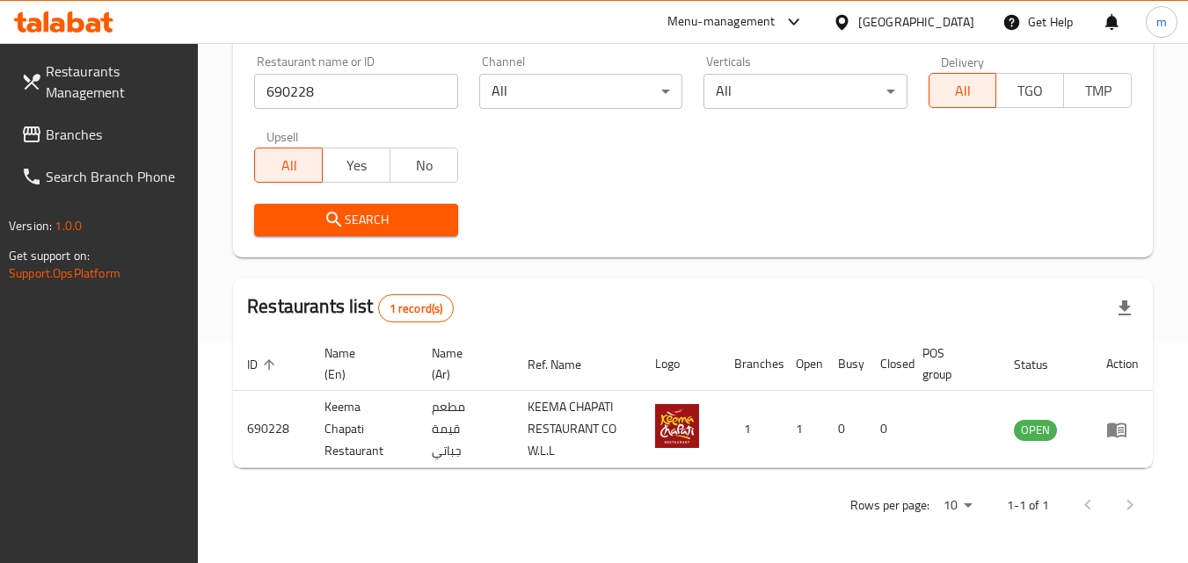
click at [847, 18] on icon at bounding box center [841, 21] width 12 height 15
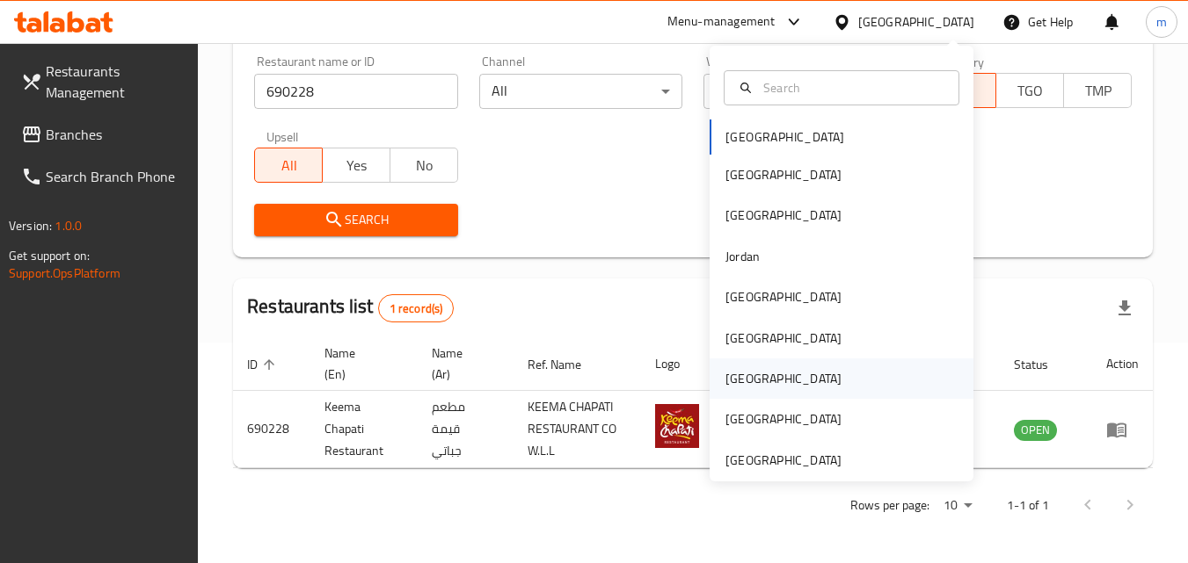
click at [725, 374] on div "[GEOGRAPHIC_DATA]" at bounding box center [783, 378] width 116 height 19
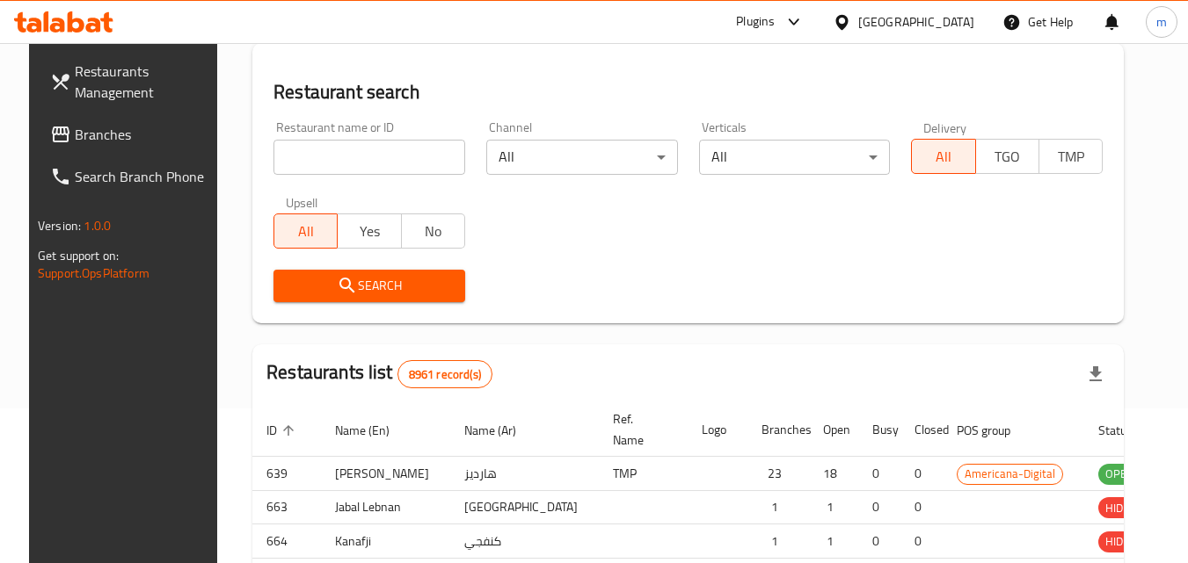
scroll to position [221, 0]
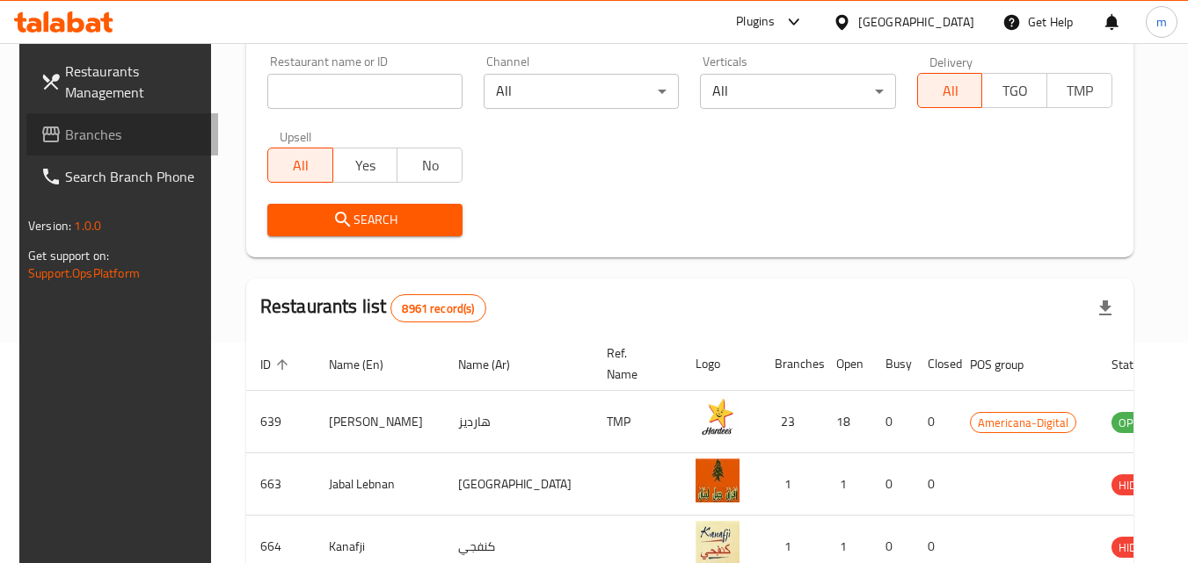
click at [88, 145] on span "Branches" at bounding box center [134, 134] width 139 height 21
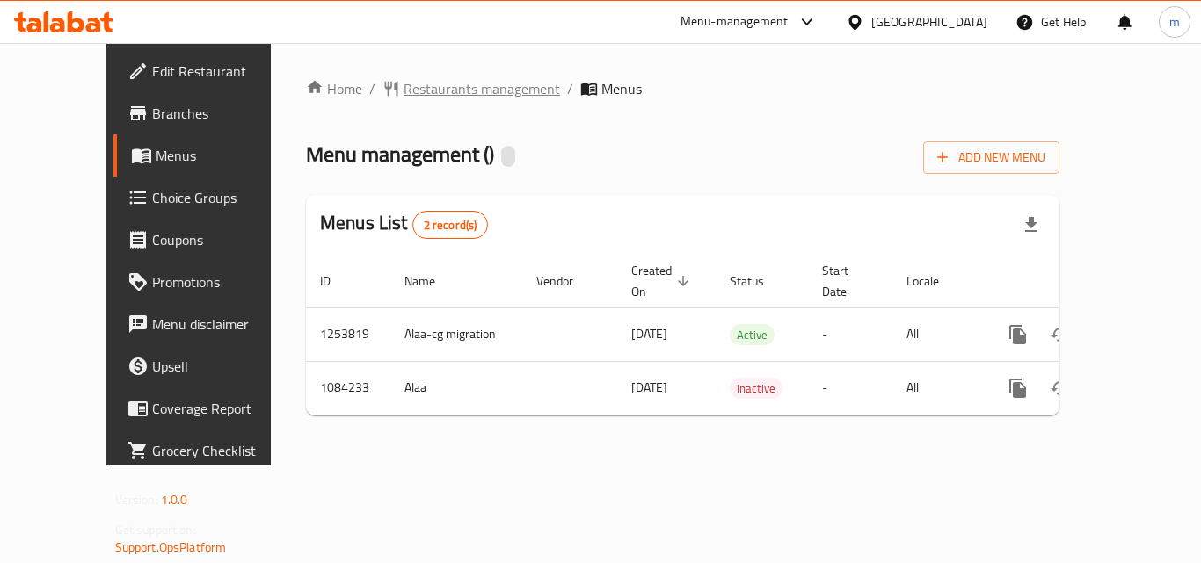
click at [406, 83] on span "Restaurants management" at bounding box center [481, 88] width 156 height 21
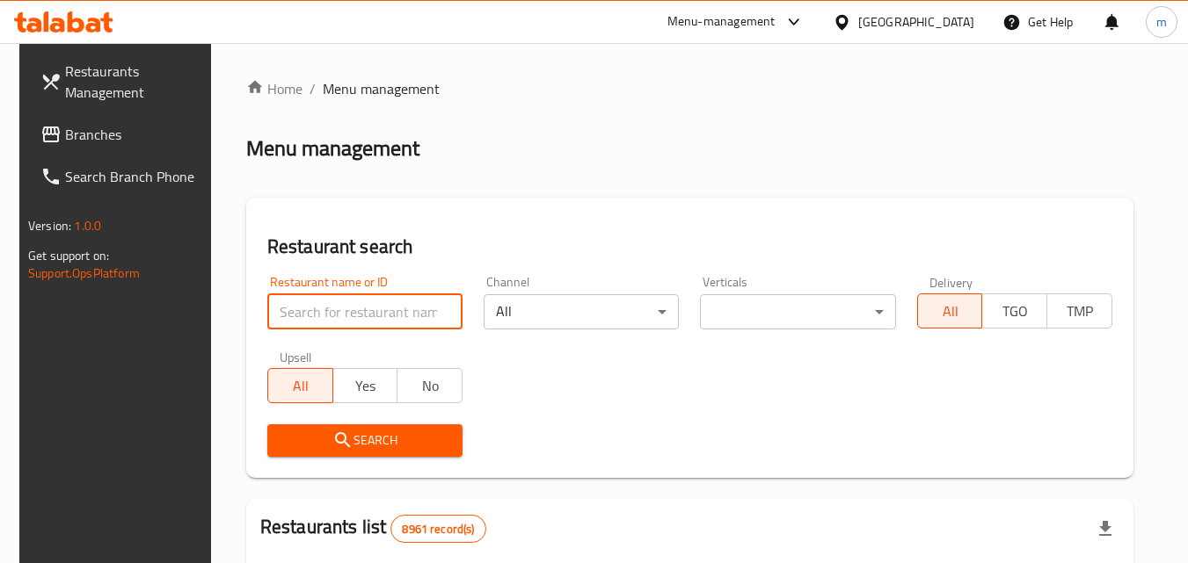
click at [362, 316] on input "search" at bounding box center [364, 311] width 195 height 35
paste input "664498"
type input "664498"
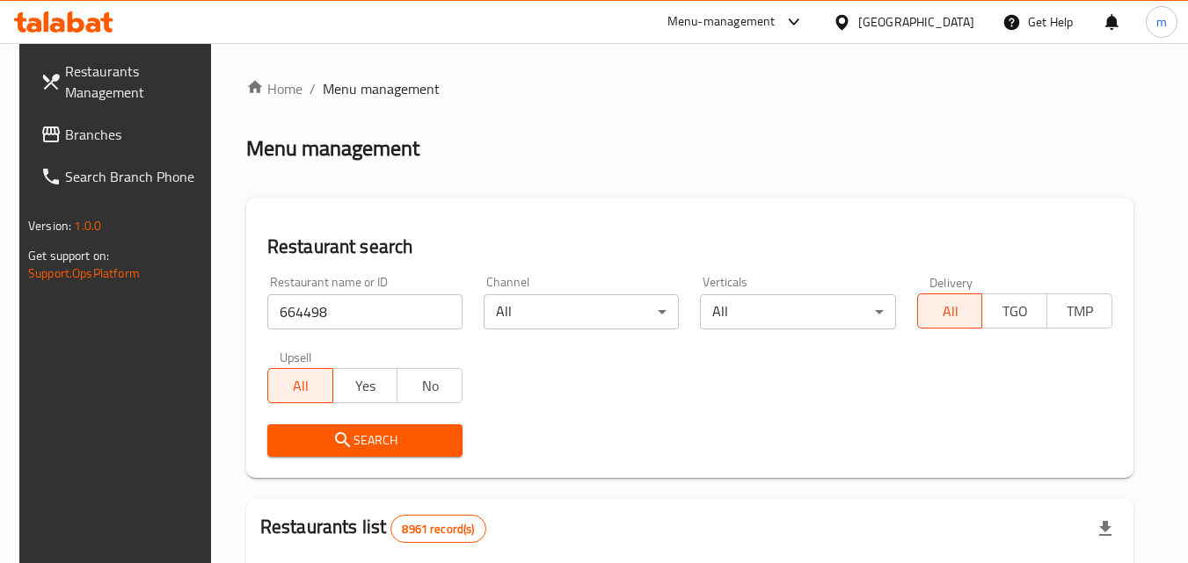
click at [390, 442] on span "Search" at bounding box center [364, 441] width 167 height 22
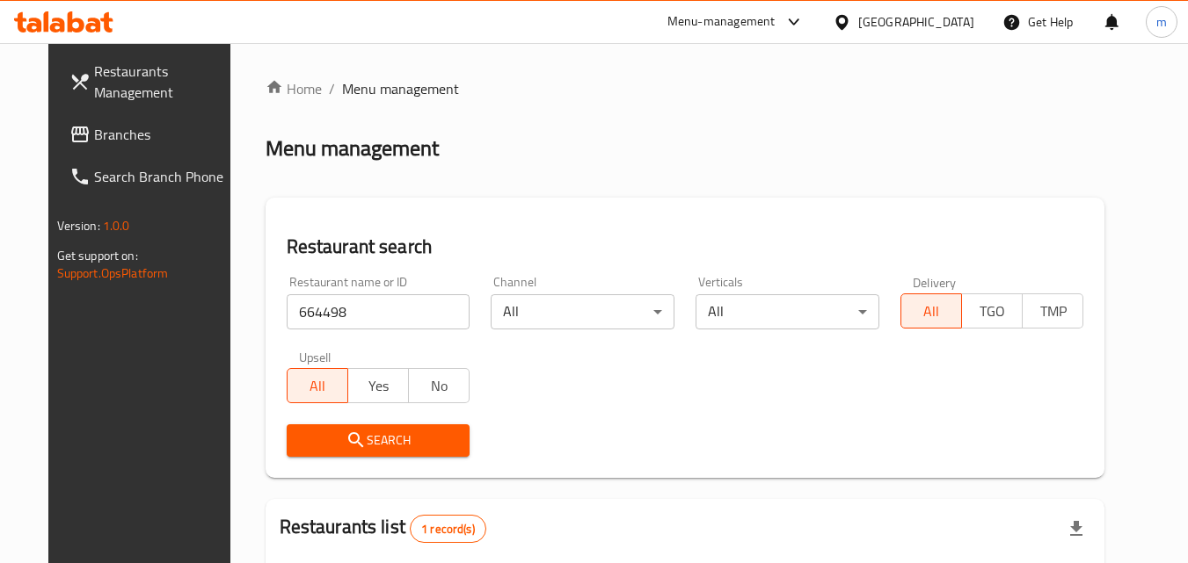
click at [851, 21] on icon at bounding box center [841, 22] width 18 height 18
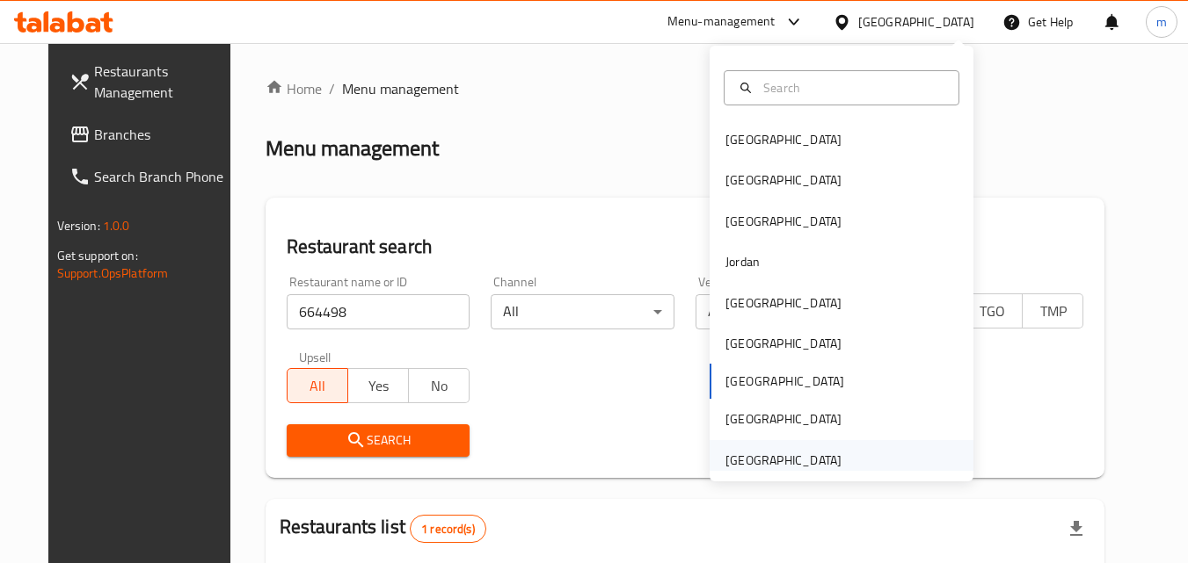
click at [816, 462] on div "[GEOGRAPHIC_DATA]" at bounding box center [783, 460] width 116 height 19
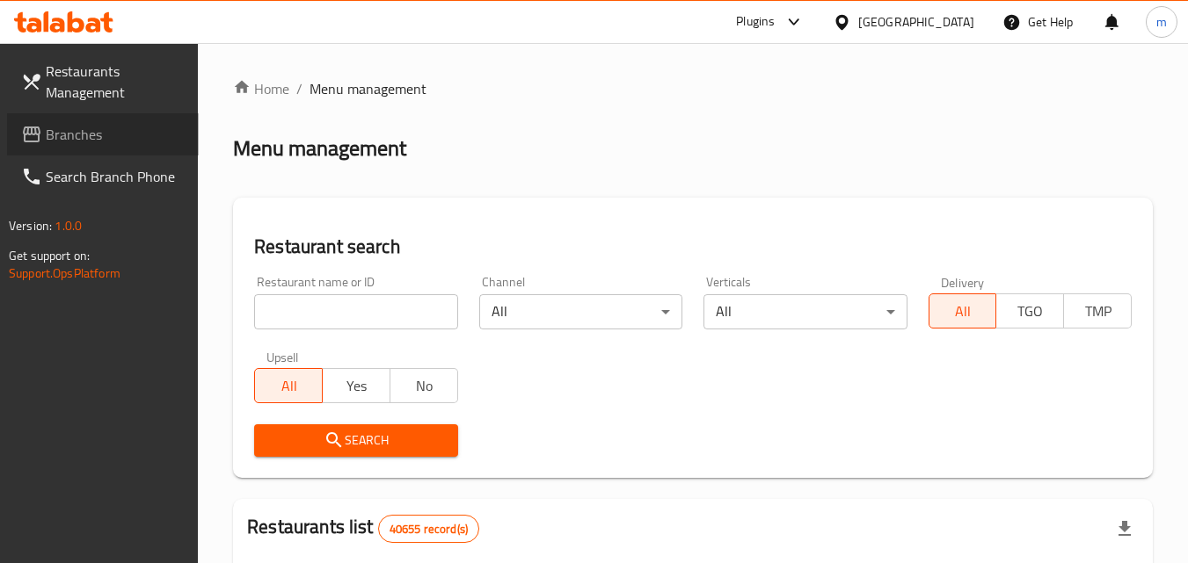
click at [74, 120] on link "Branches" at bounding box center [103, 134] width 192 height 42
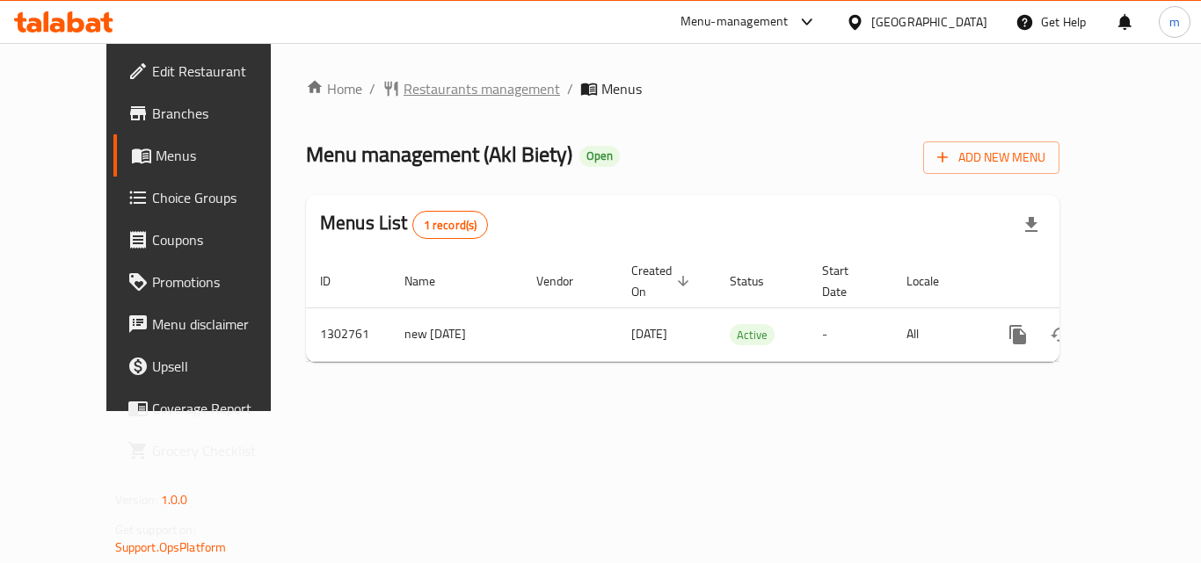
click at [407, 81] on span "Restaurants management" at bounding box center [481, 88] width 156 height 21
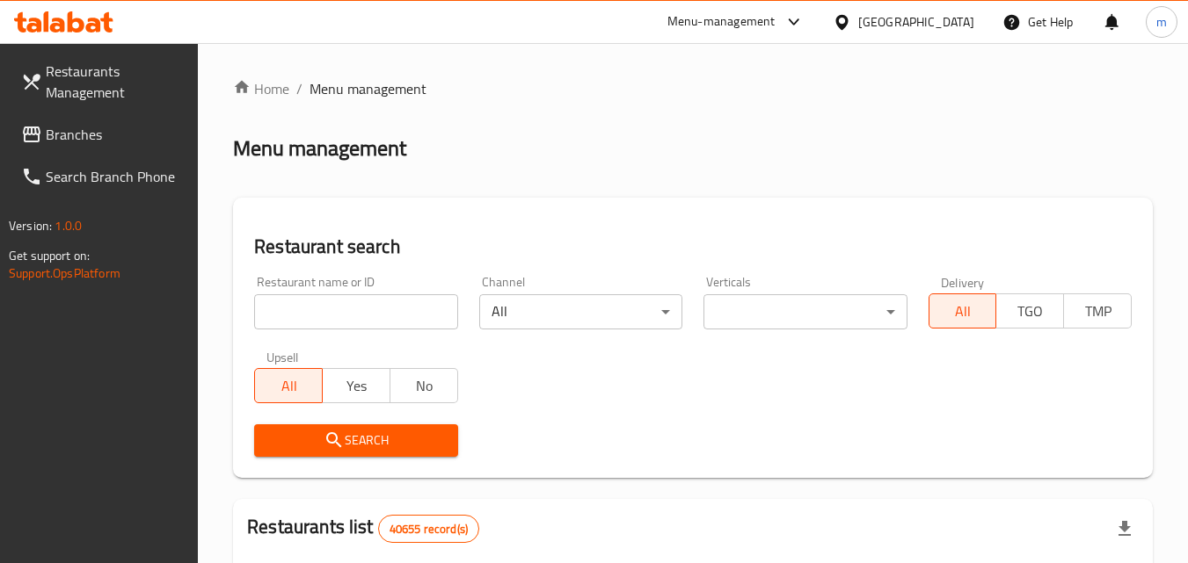
click at [330, 318] on input "search" at bounding box center [355, 311] width 203 height 35
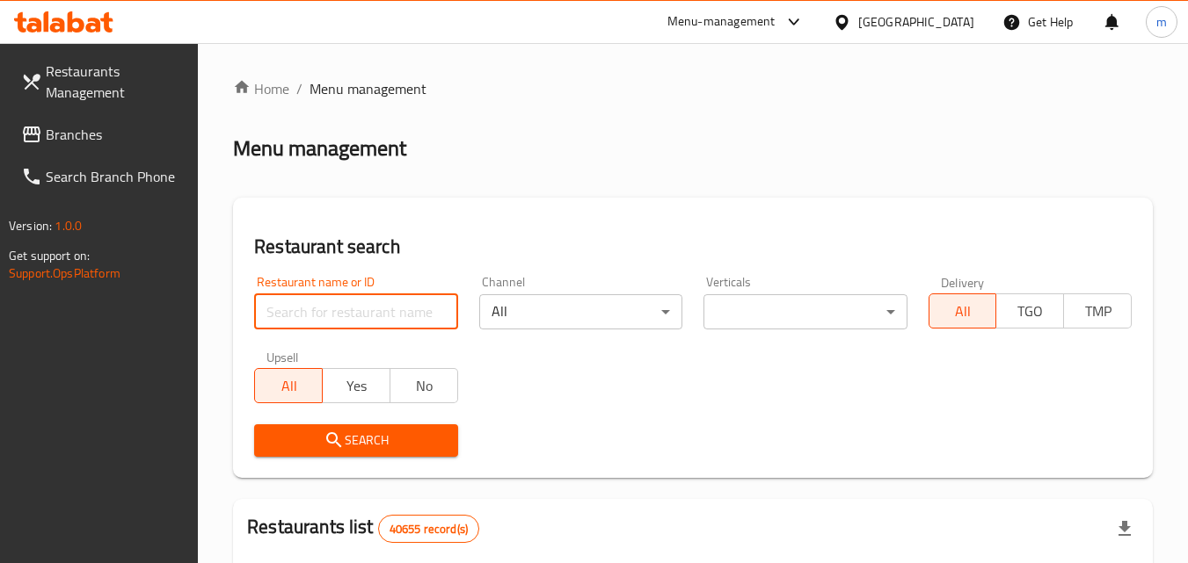
paste input "702314"
type input "702314"
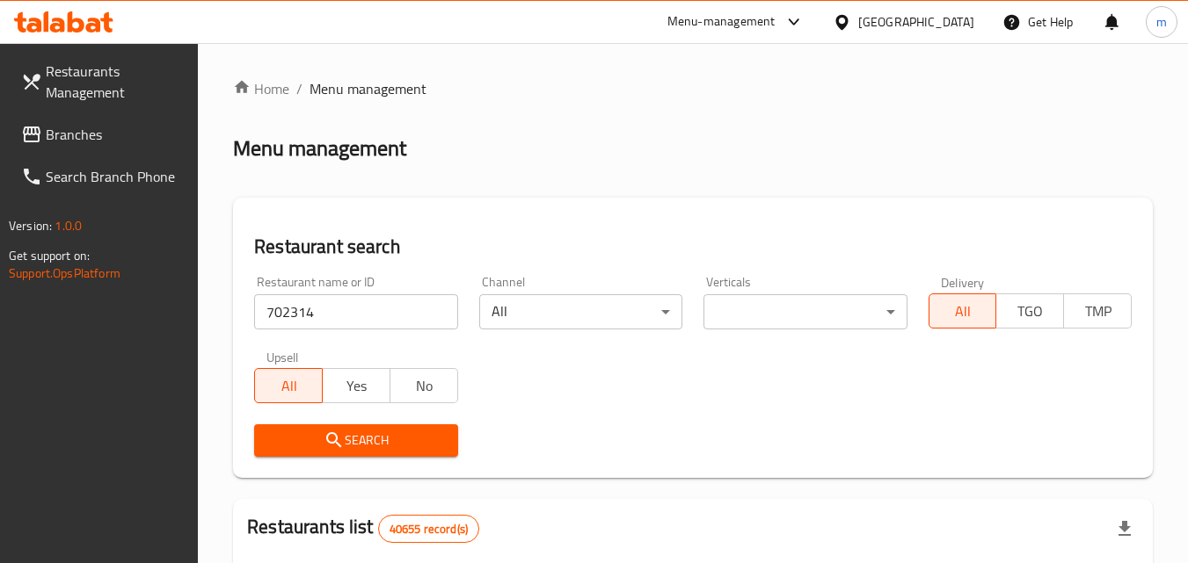
click at [343, 436] on icon "submit" at bounding box center [333, 440] width 21 height 21
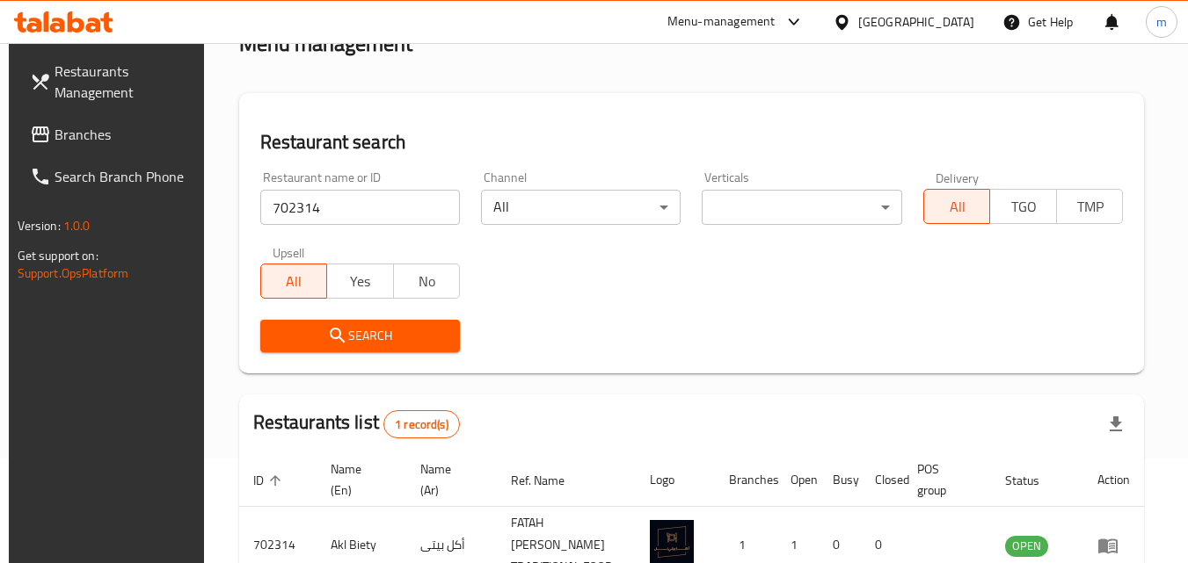
scroll to position [221, 0]
